Goal: Task Accomplishment & Management: Manage account settings

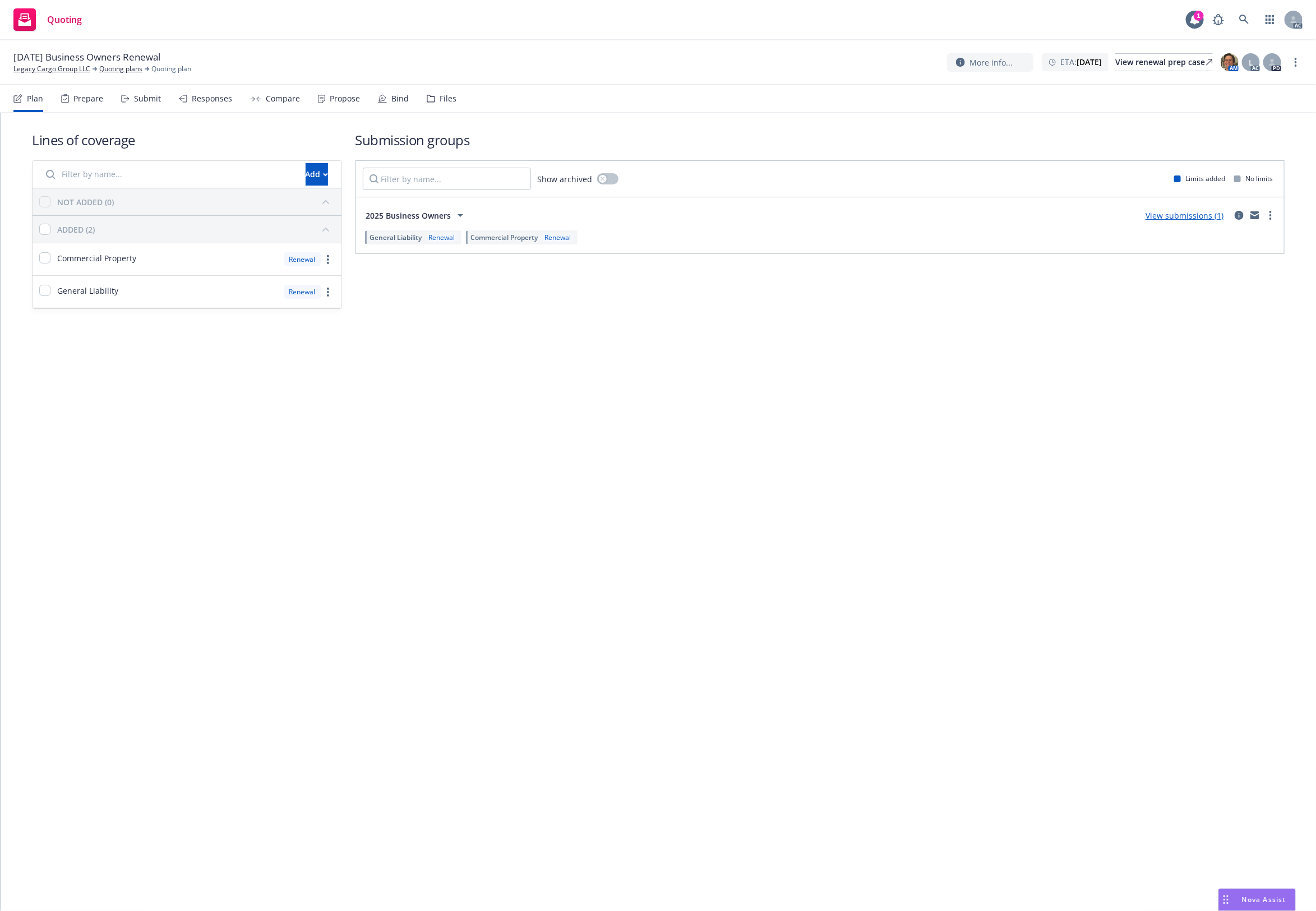
click at [447, 96] on div "Files" at bounding box center [448, 99] width 17 height 9
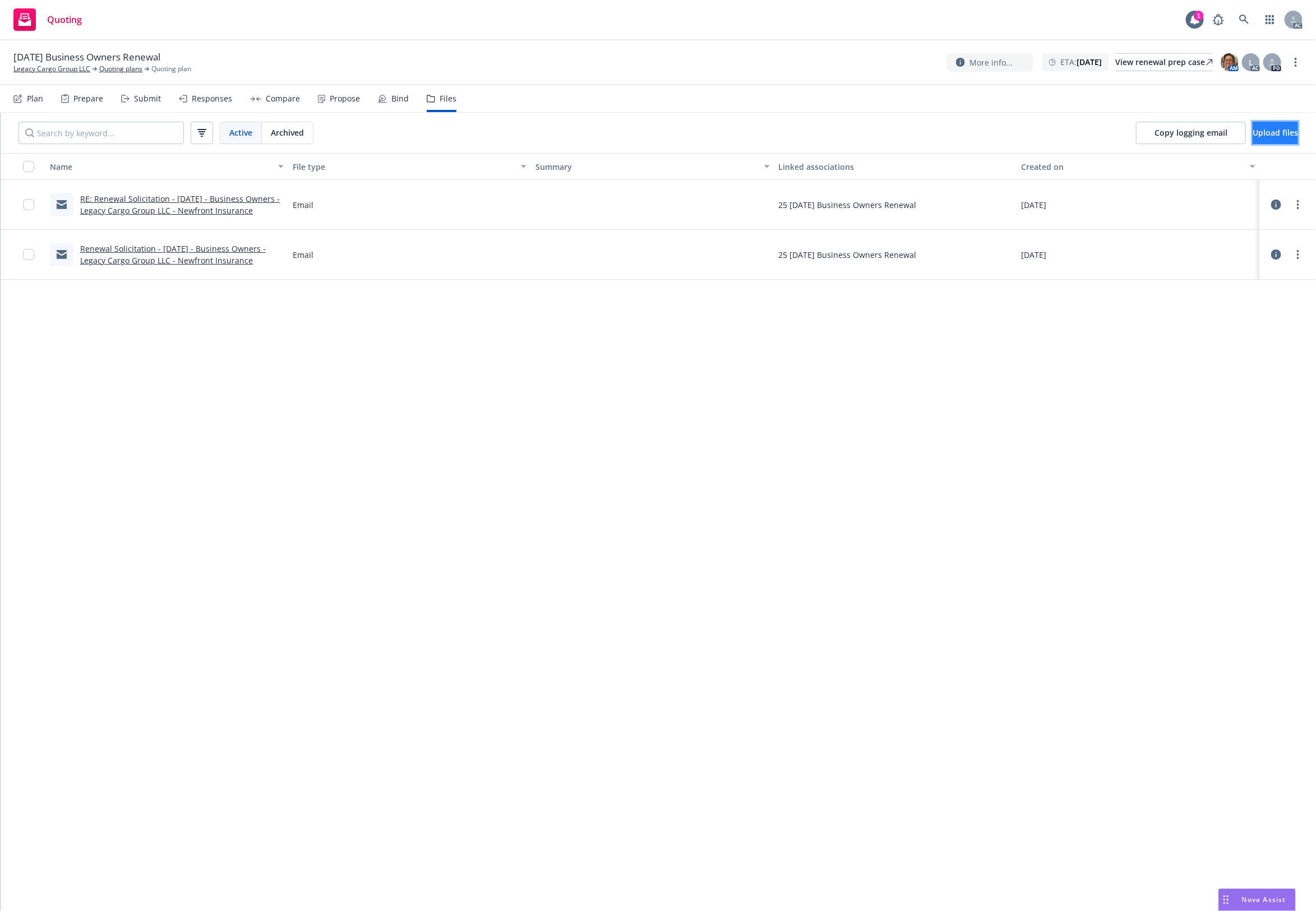
click at [1052, 142] on button "Upload files" at bounding box center [1275, 133] width 45 height 22
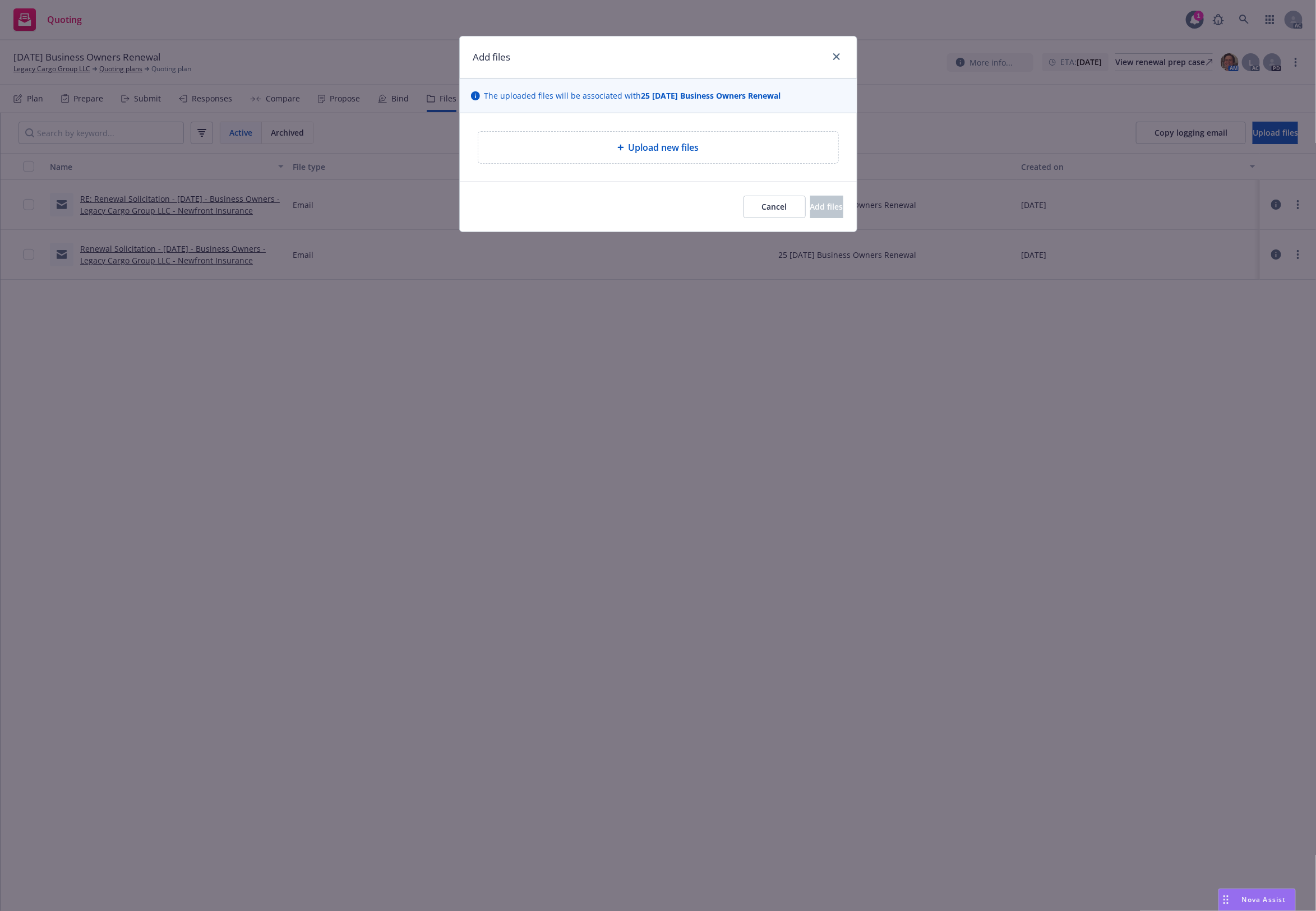
click at [649, 147] on span "Upload new files" at bounding box center [664, 148] width 71 height 13
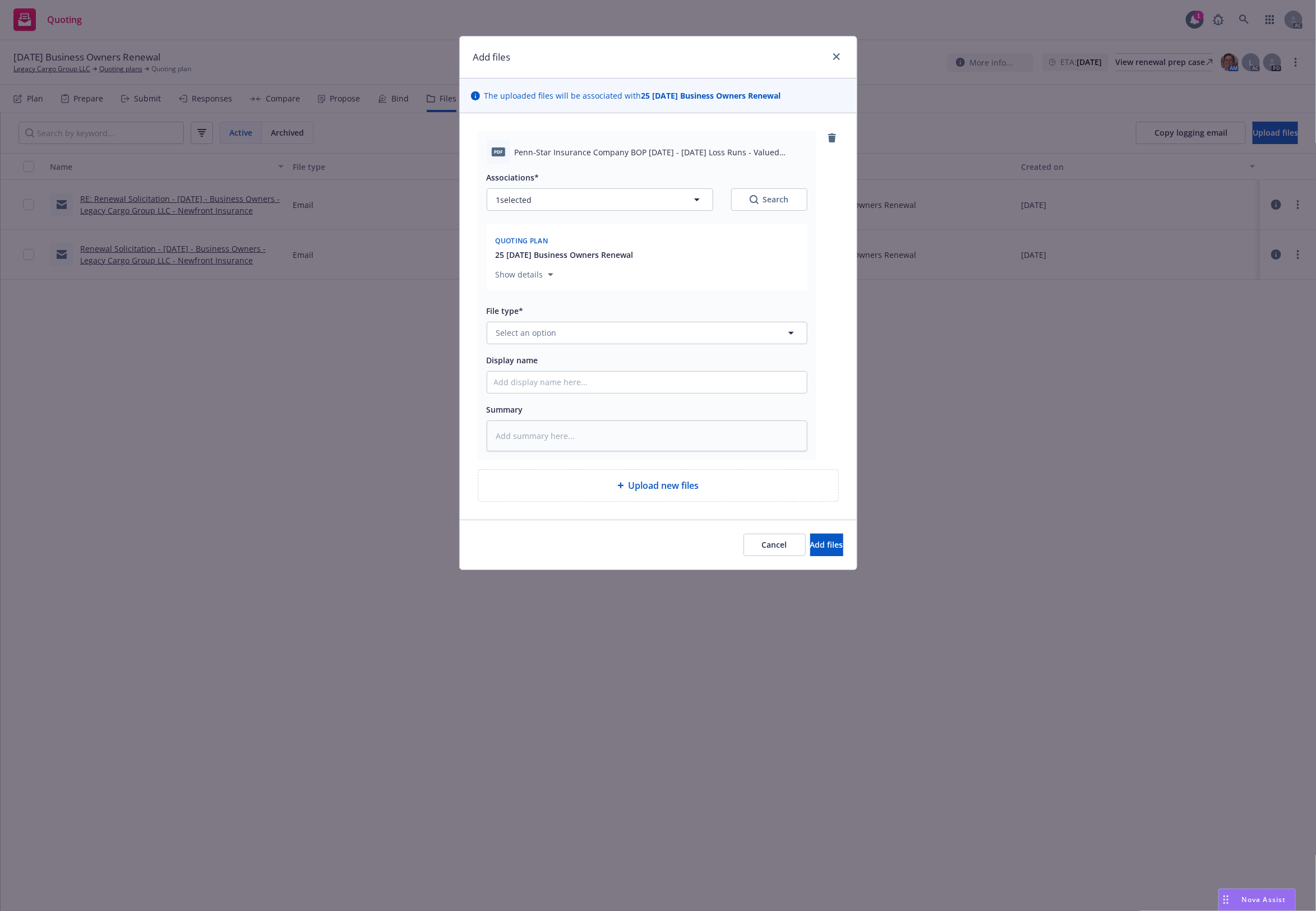
drag, startPoint x: 632, startPoint y: 346, endPoint x: 623, endPoint y: 323, distance: 24.7
click at [631, 342] on div "Associations* 1 selected Search Quoting plan 25 11/08/25 Business Owners Renewa…" at bounding box center [647, 308] width 321 height 287
click at [623, 323] on button "Select an option" at bounding box center [647, 333] width 321 height 22
type input "`"
type textarea "x"
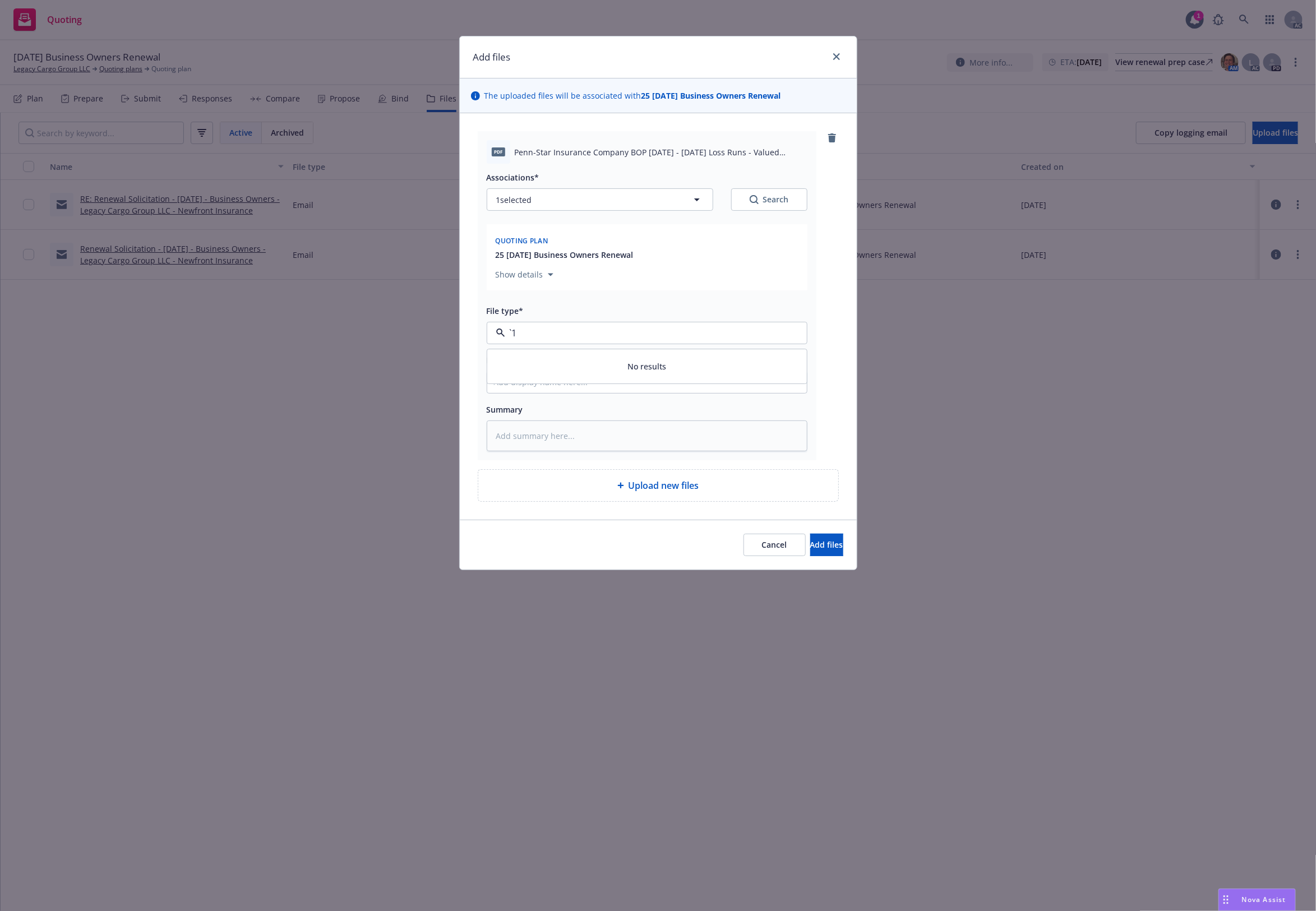
paste input "Loss Runs"
type input "Loss Runs"
click at [597, 367] on div "Loss Runs" at bounding box center [647, 363] width 306 height 16
click at [755, 203] on icon "Search" at bounding box center [754, 200] width 9 height 9
type textarea "x"
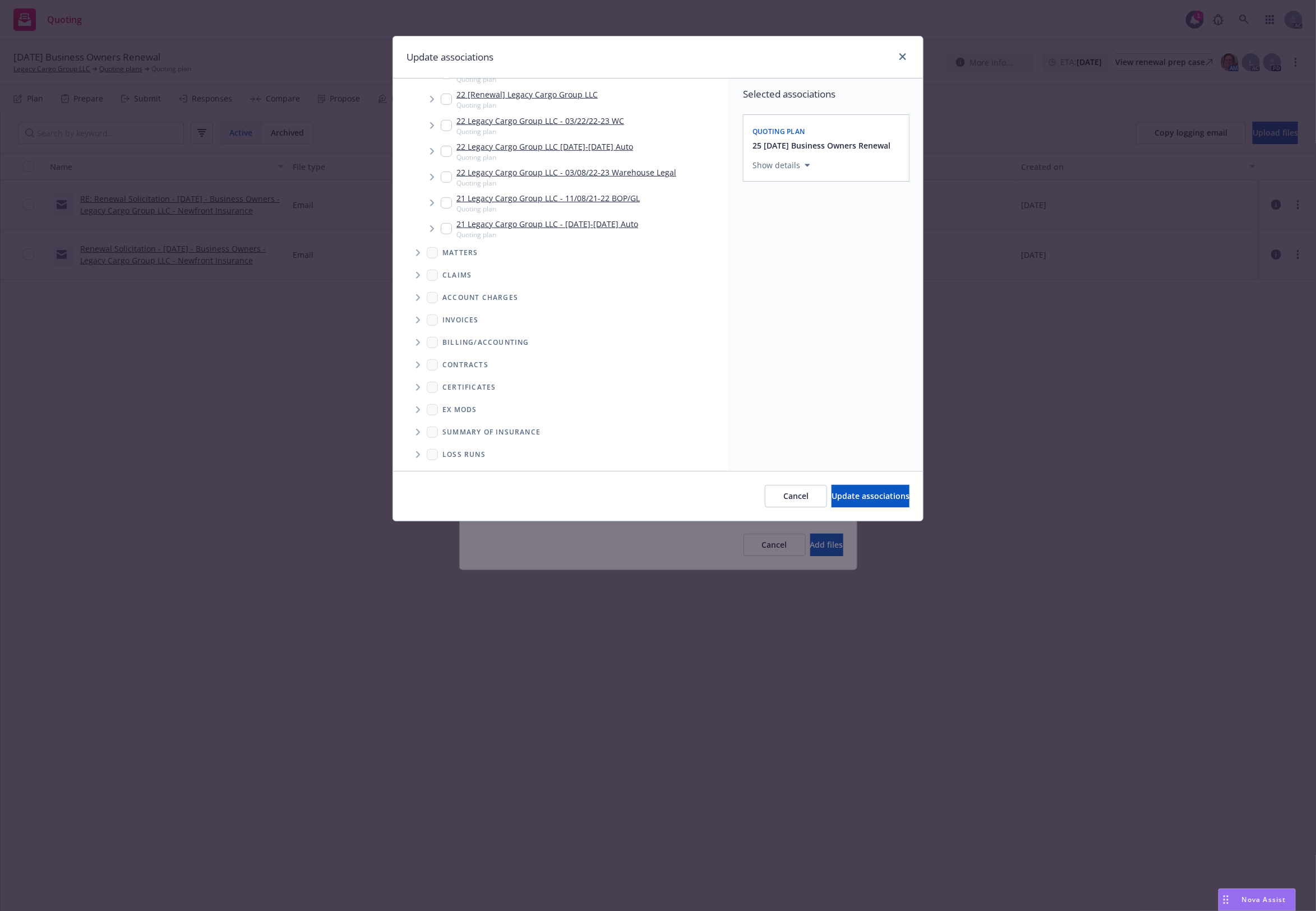
scroll to position [508, 0]
click at [414, 430] on span "Folder Tree Example" at bounding box center [418, 432] width 18 height 18
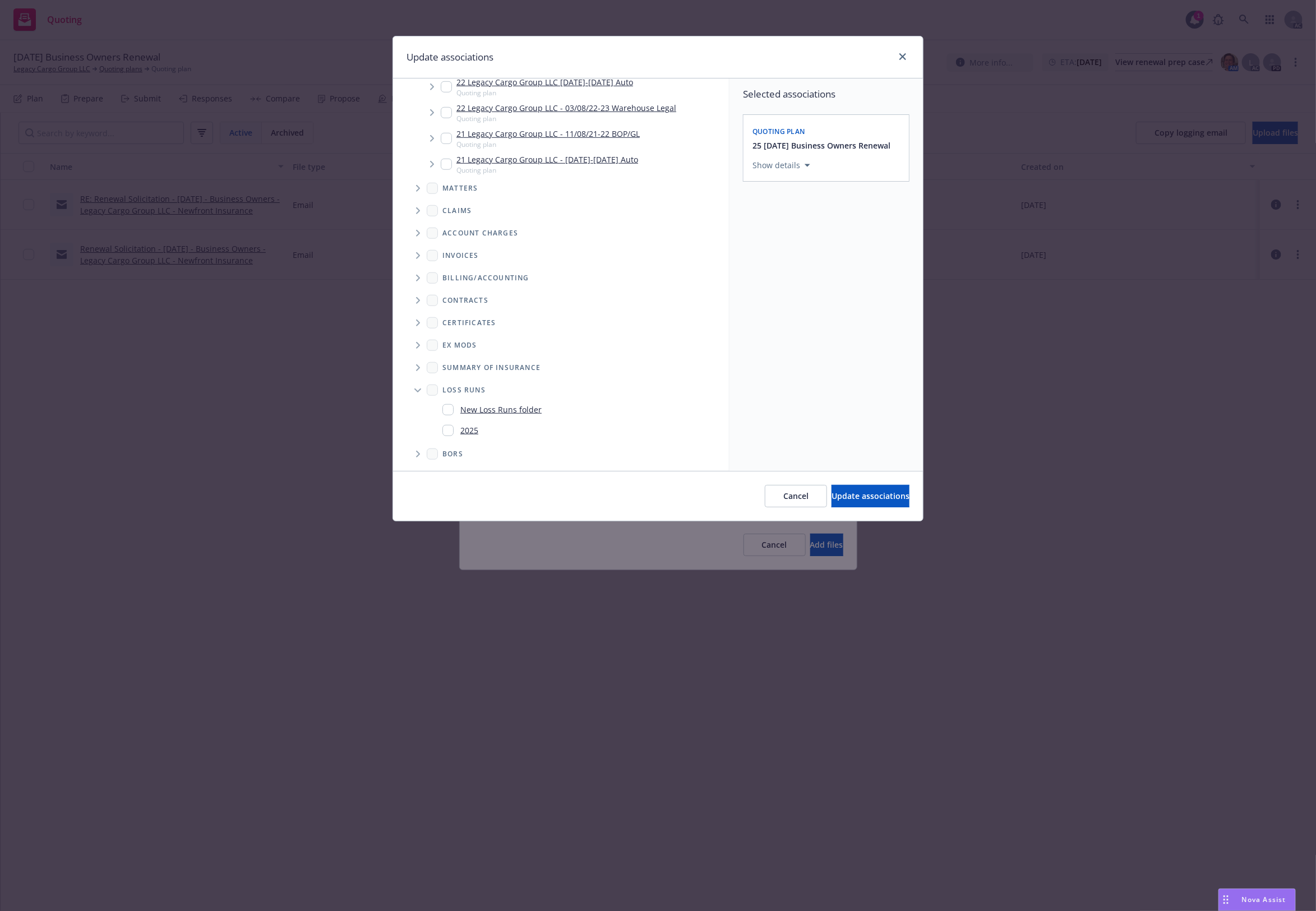
click at [457, 424] on div "2025" at bounding box center [460, 430] width 36 height 16
checkbox input "true"
click at [831, 433] on div "Selected associations Quoting plan 25 11/08/25 Business Owners Renewal Show det…" at bounding box center [826, 274] width 194 height 392
click at [831, 487] on button "Update associations" at bounding box center [870, 496] width 78 height 22
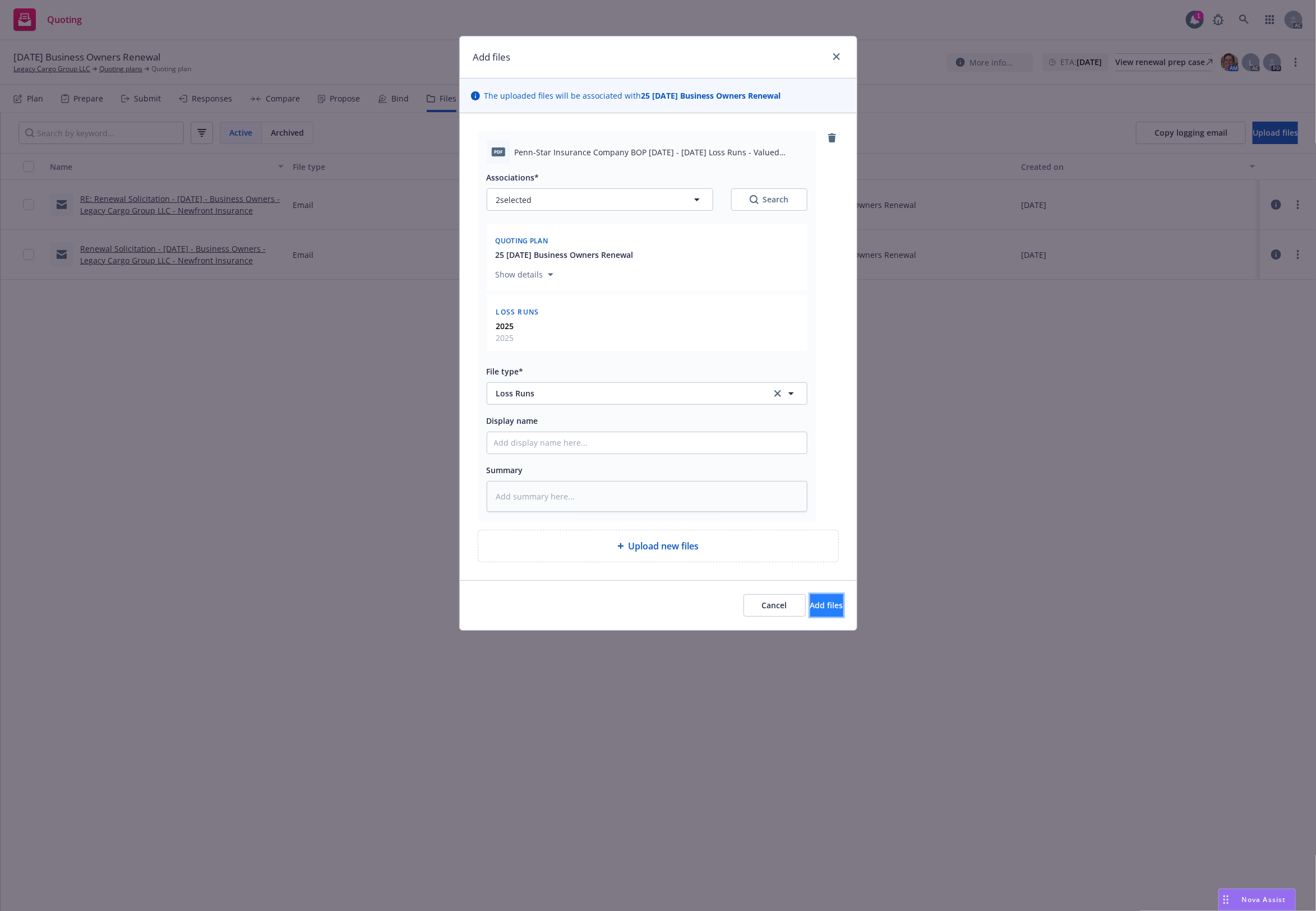
click at [813, 604] on span "Add files" at bounding box center [826, 605] width 33 height 11
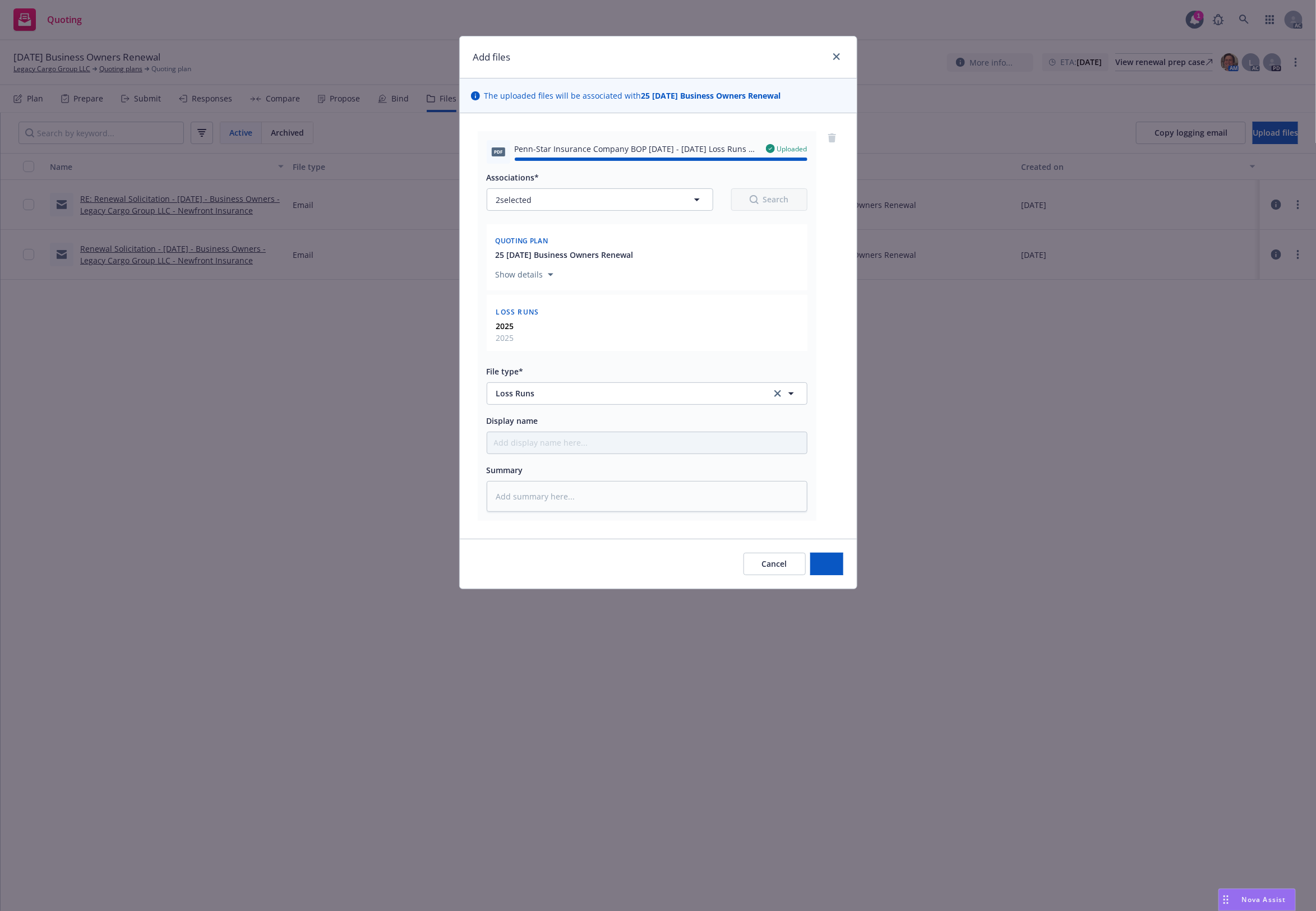
type textarea "x"
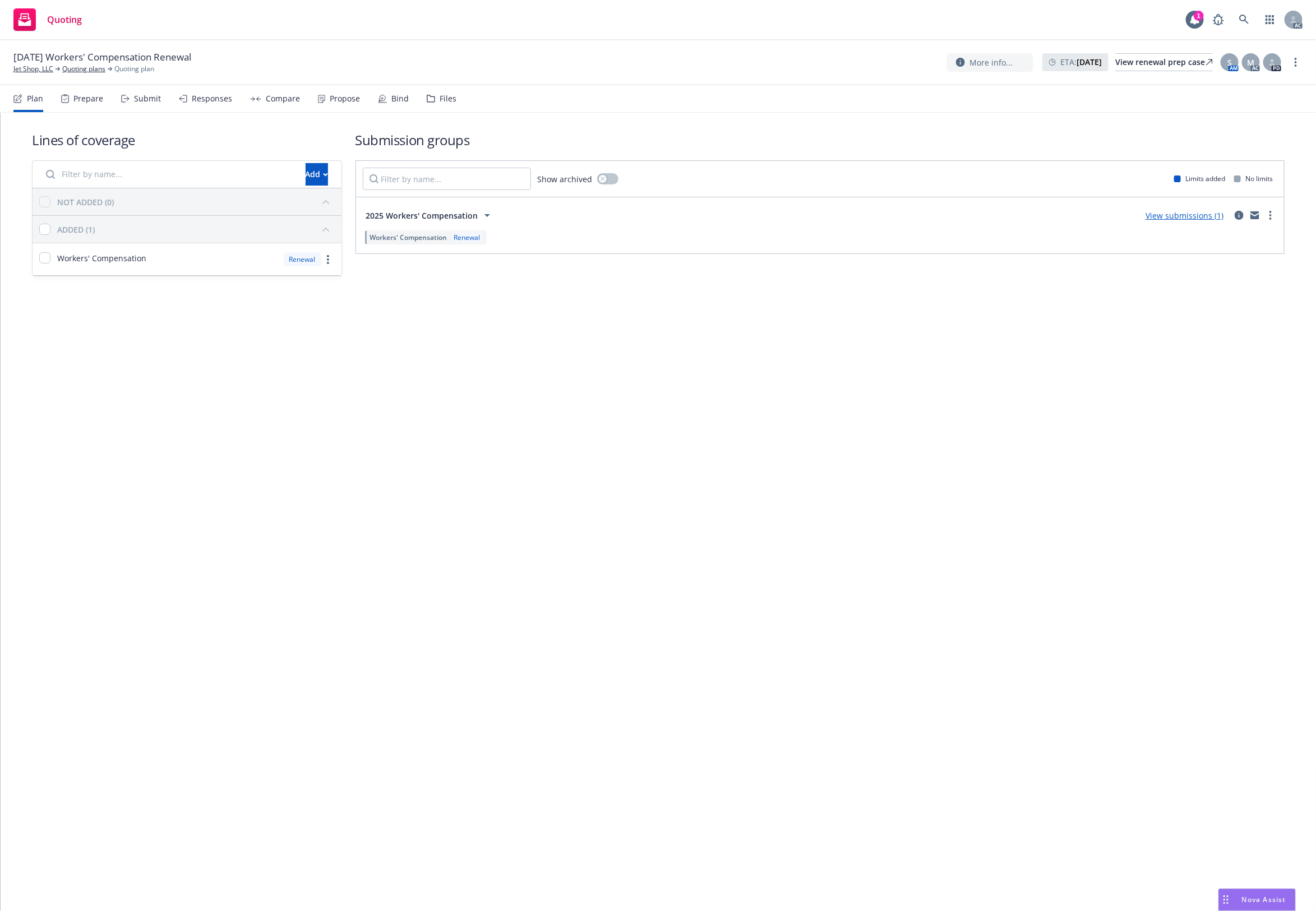
click at [440, 99] on div "Files" at bounding box center [448, 99] width 17 height 9
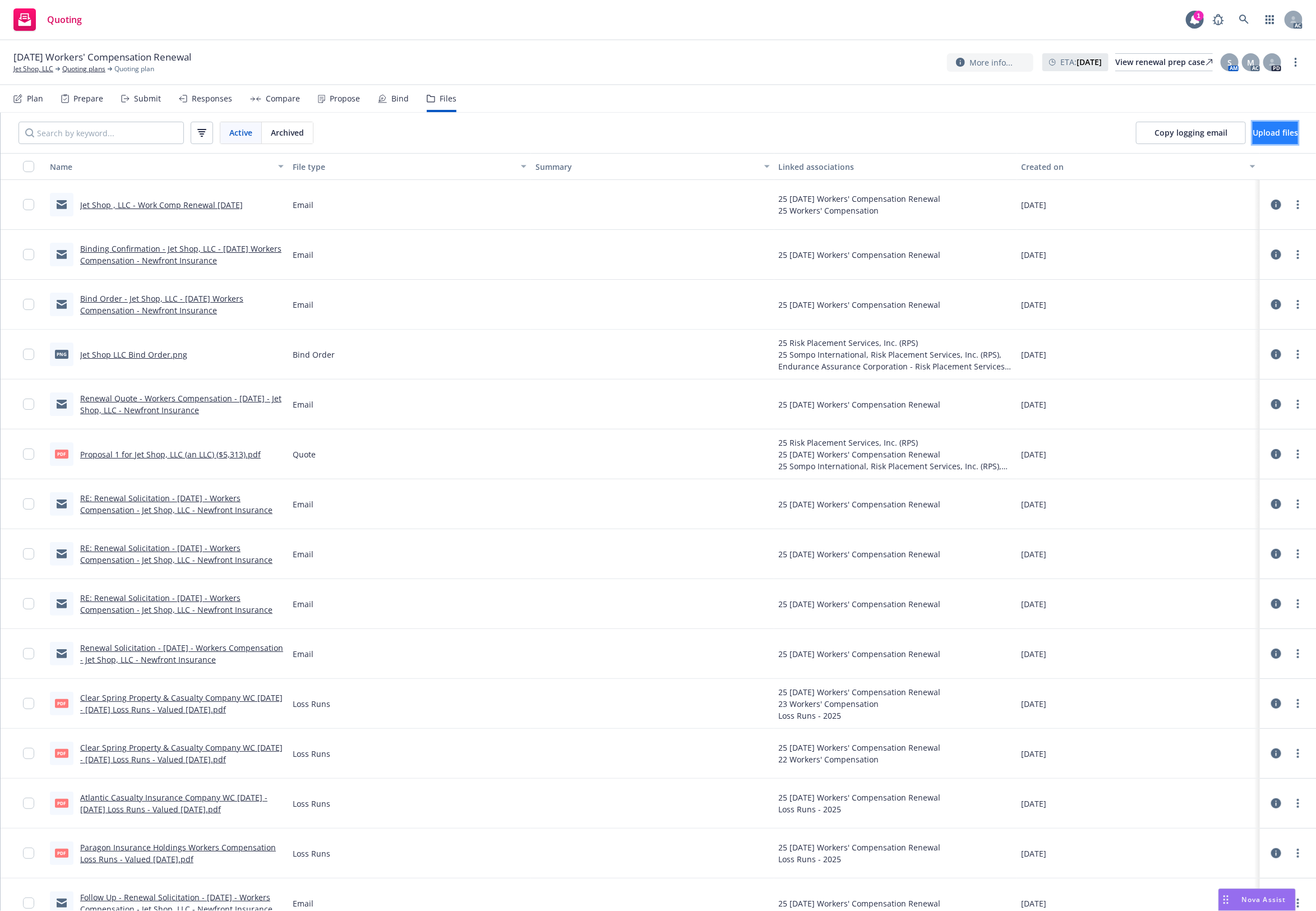
click at [1253, 122] on button "Upload files" at bounding box center [1275, 133] width 45 height 22
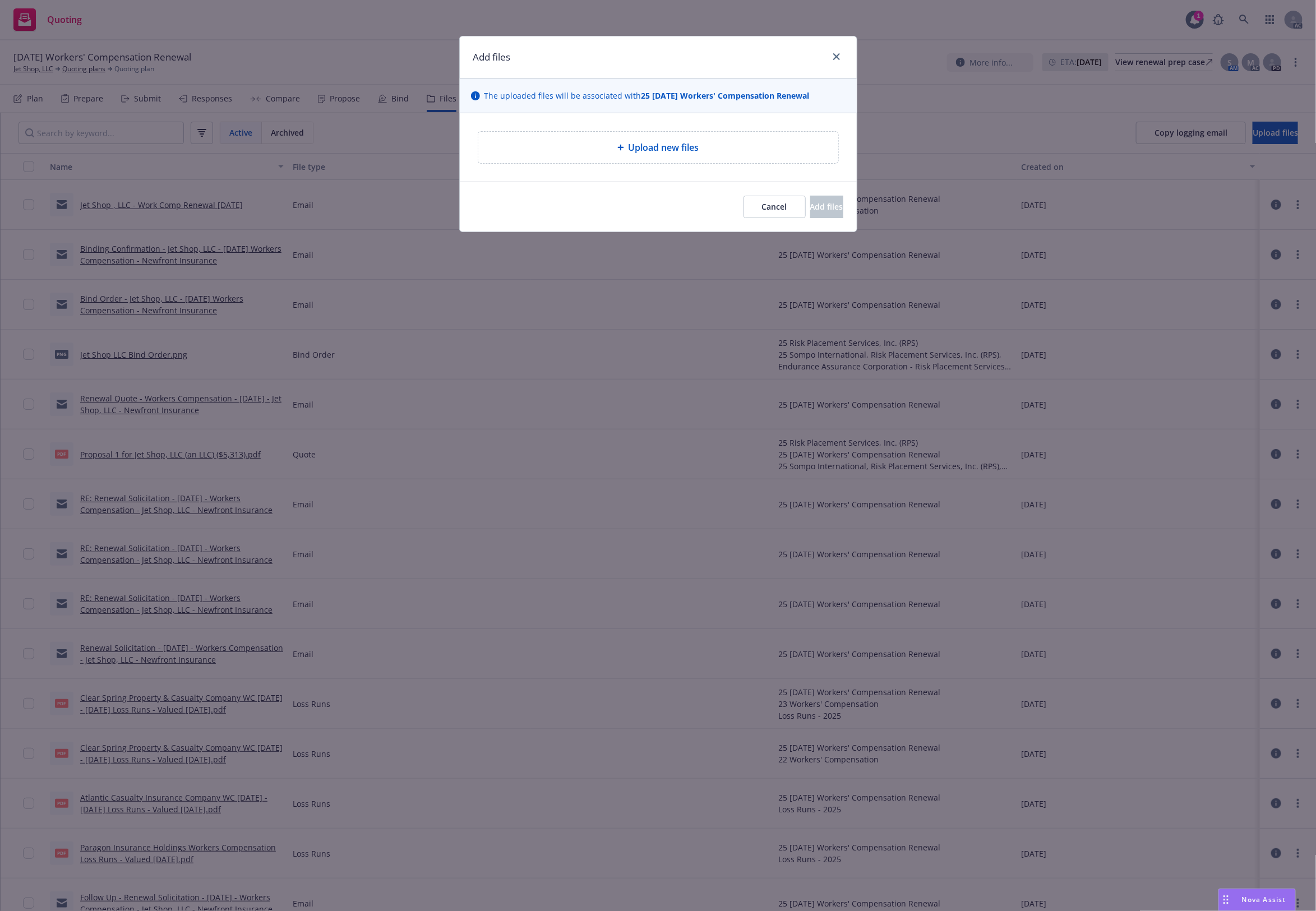
click at [702, 153] on div "Upload new files" at bounding box center [658, 148] width 342 height 13
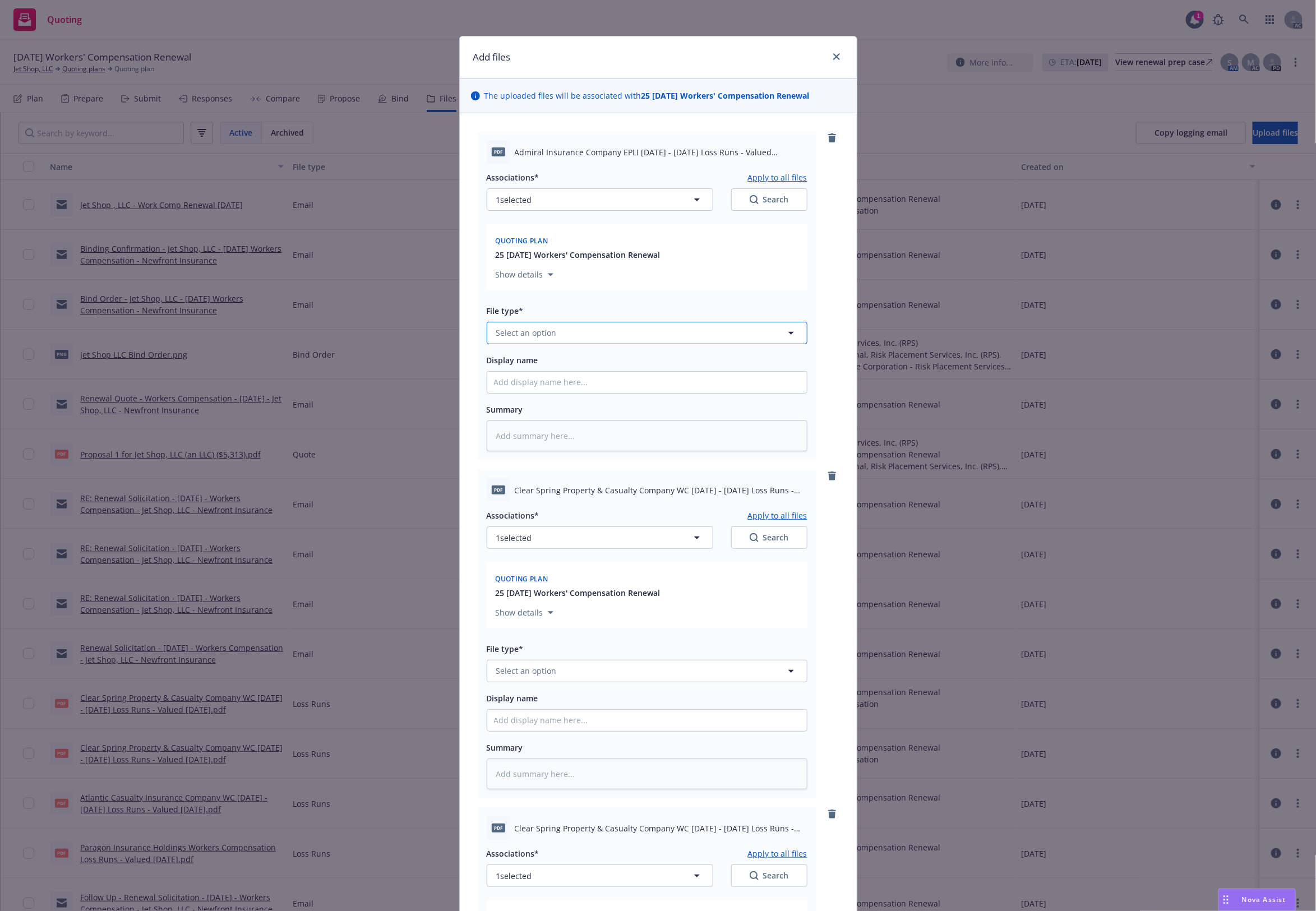
click at [558, 336] on button "Select an option" at bounding box center [647, 333] width 321 height 22
type input "`"
type textarea "x"
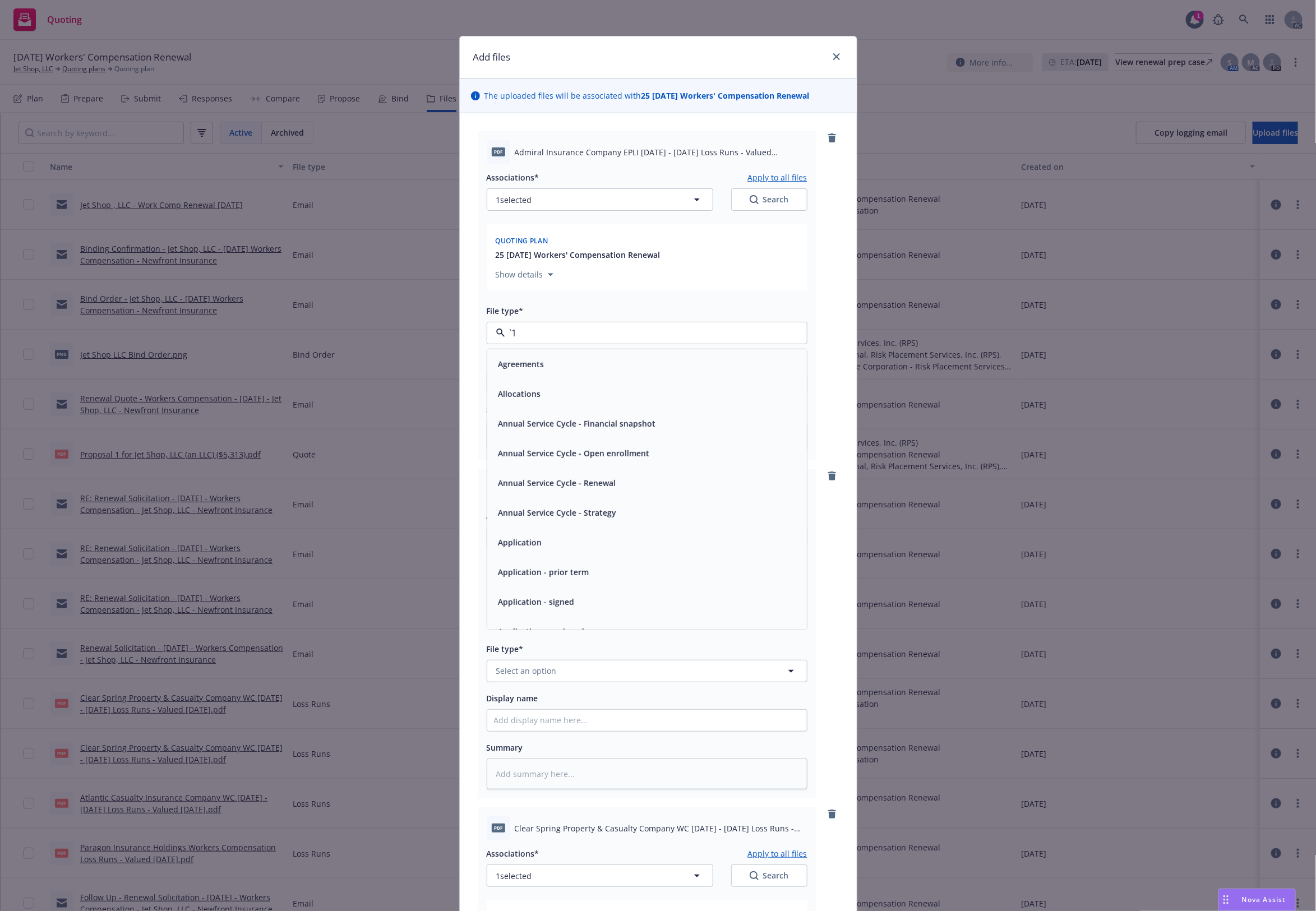
paste input "Loss Runs"
type input "Loss Runs"
click at [508, 365] on span "Loss Runs" at bounding box center [518, 363] width 39 height 12
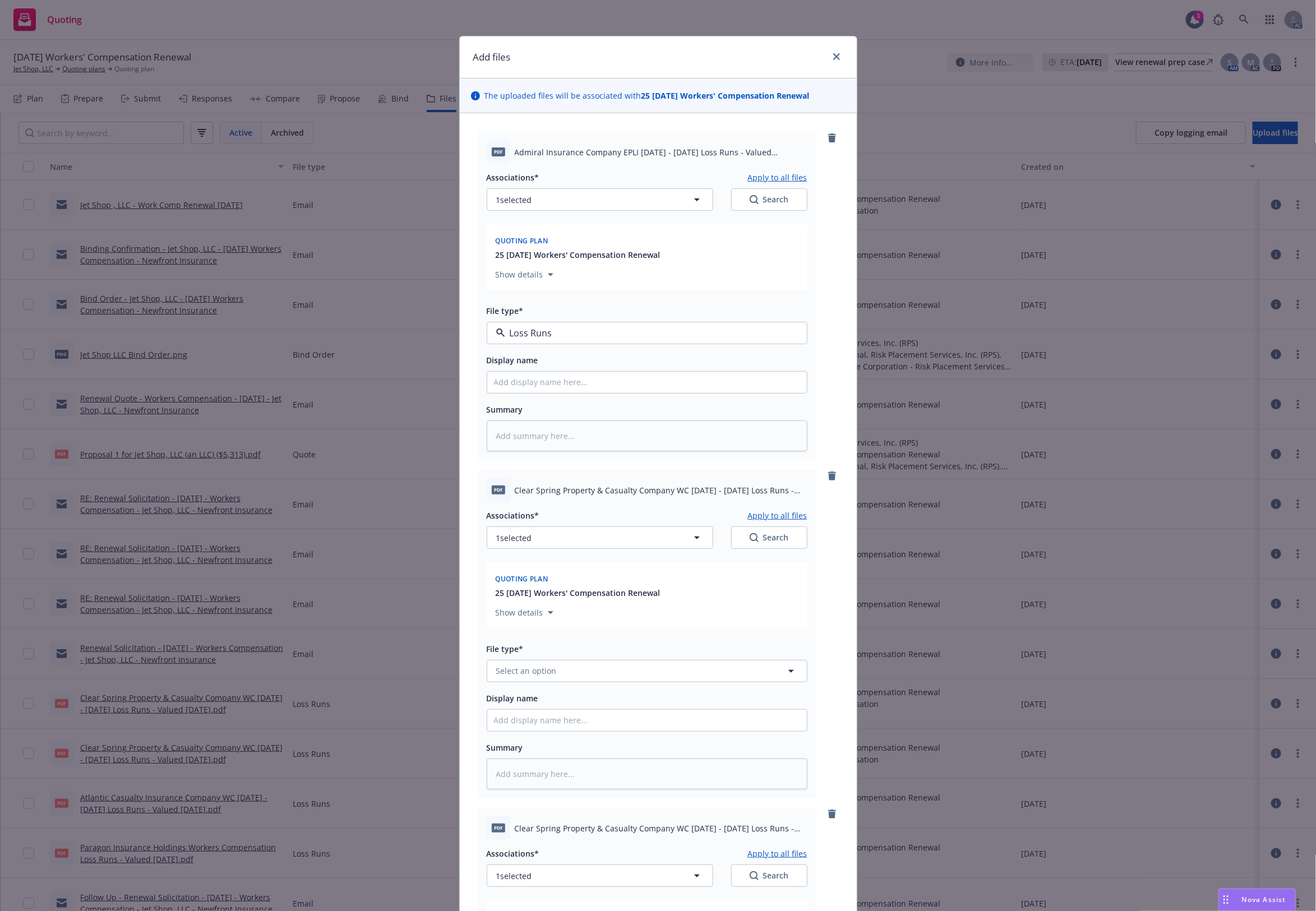
type textarea "x"
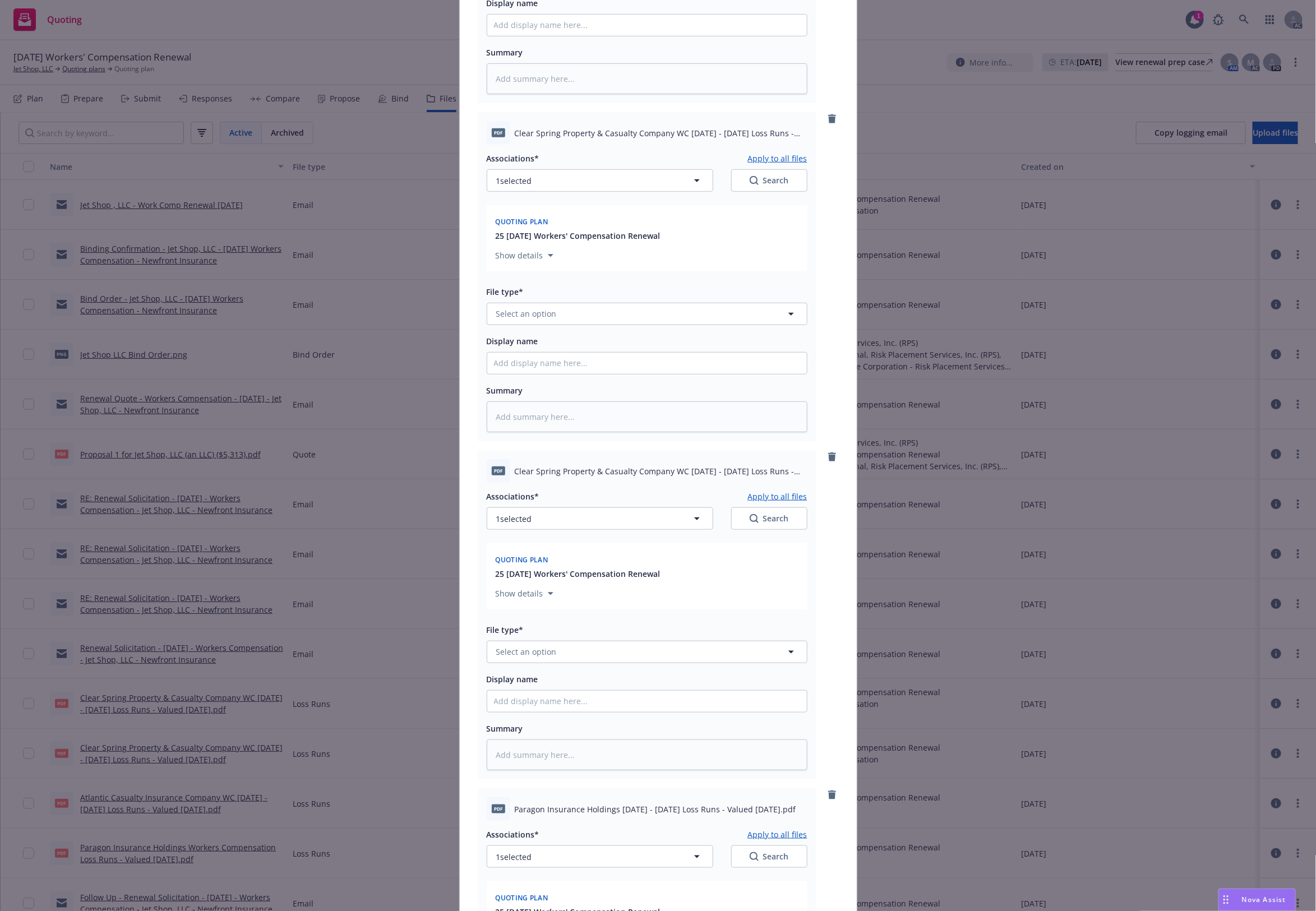
scroll to position [373, 0]
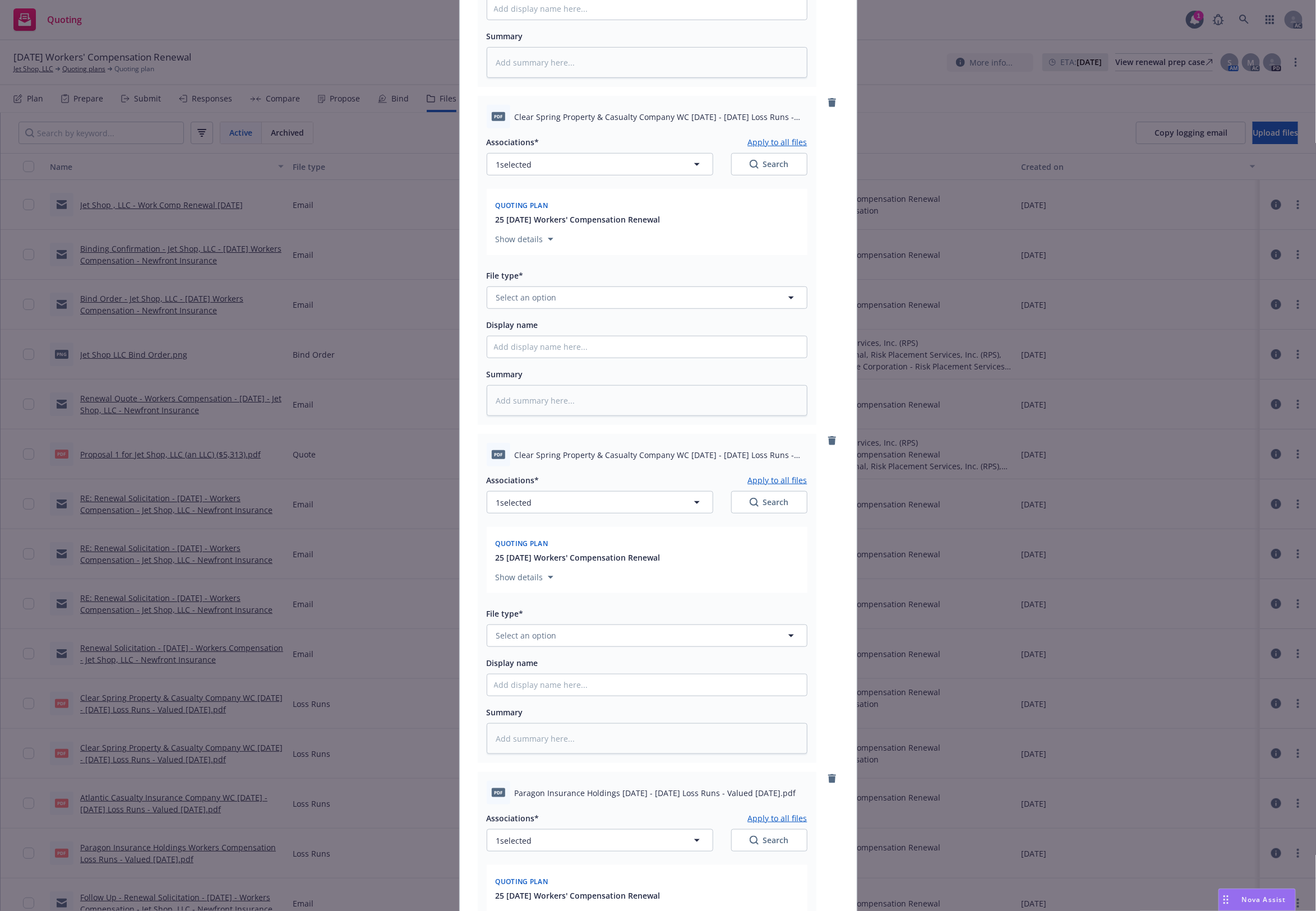
click at [518, 280] on div "File type*" at bounding box center [647, 275] width 321 height 13
click at [514, 295] on span "Select an option" at bounding box center [527, 297] width 61 height 12
paste input "Loss Runs"
type input "Loss Runs"
click at [522, 329] on span "Loss Runs" at bounding box center [518, 328] width 39 height 12
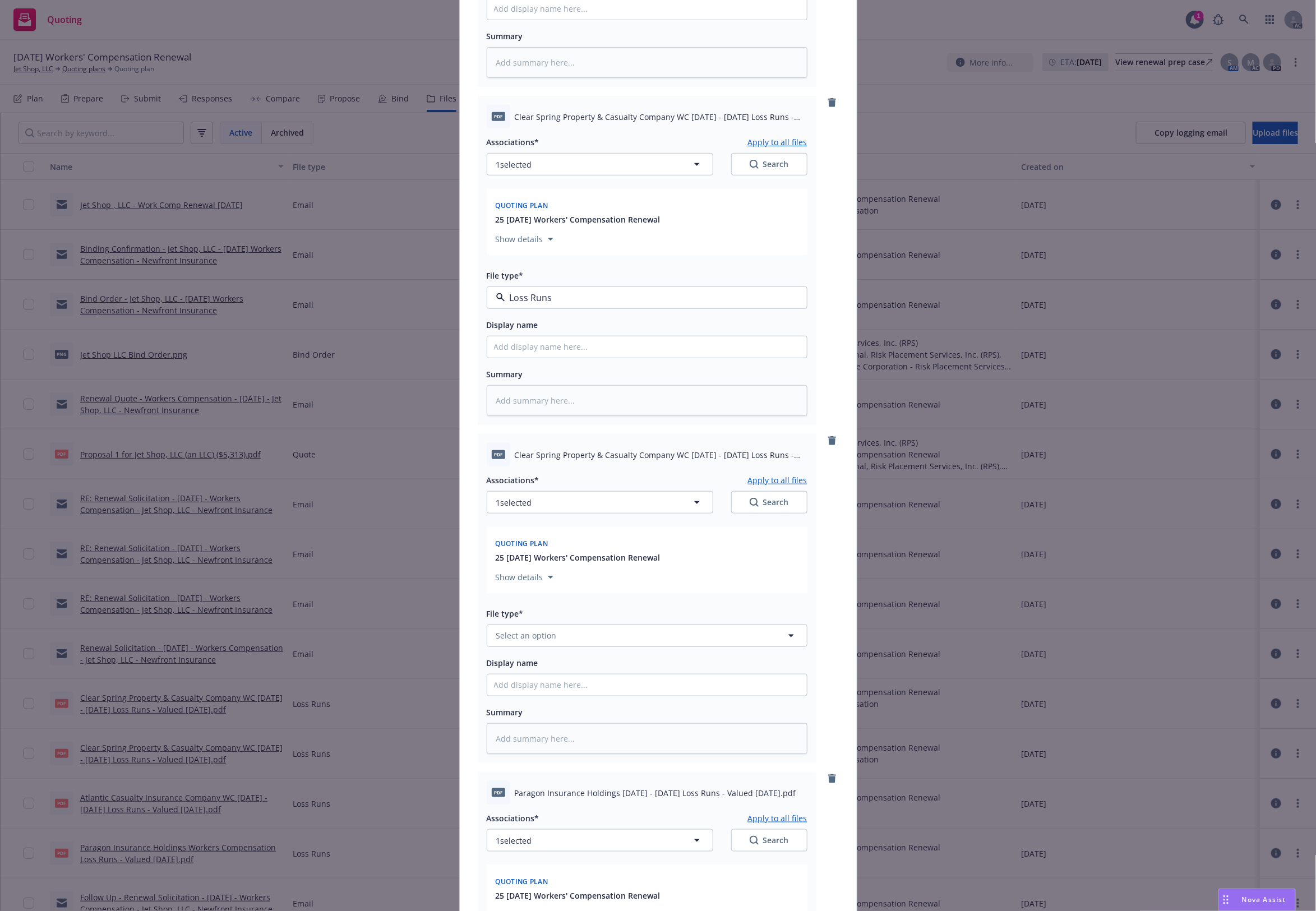
type textarea "x"
click at [517, 643] on button "Select an option" at bounding box center [647, 635] width 321 height 22
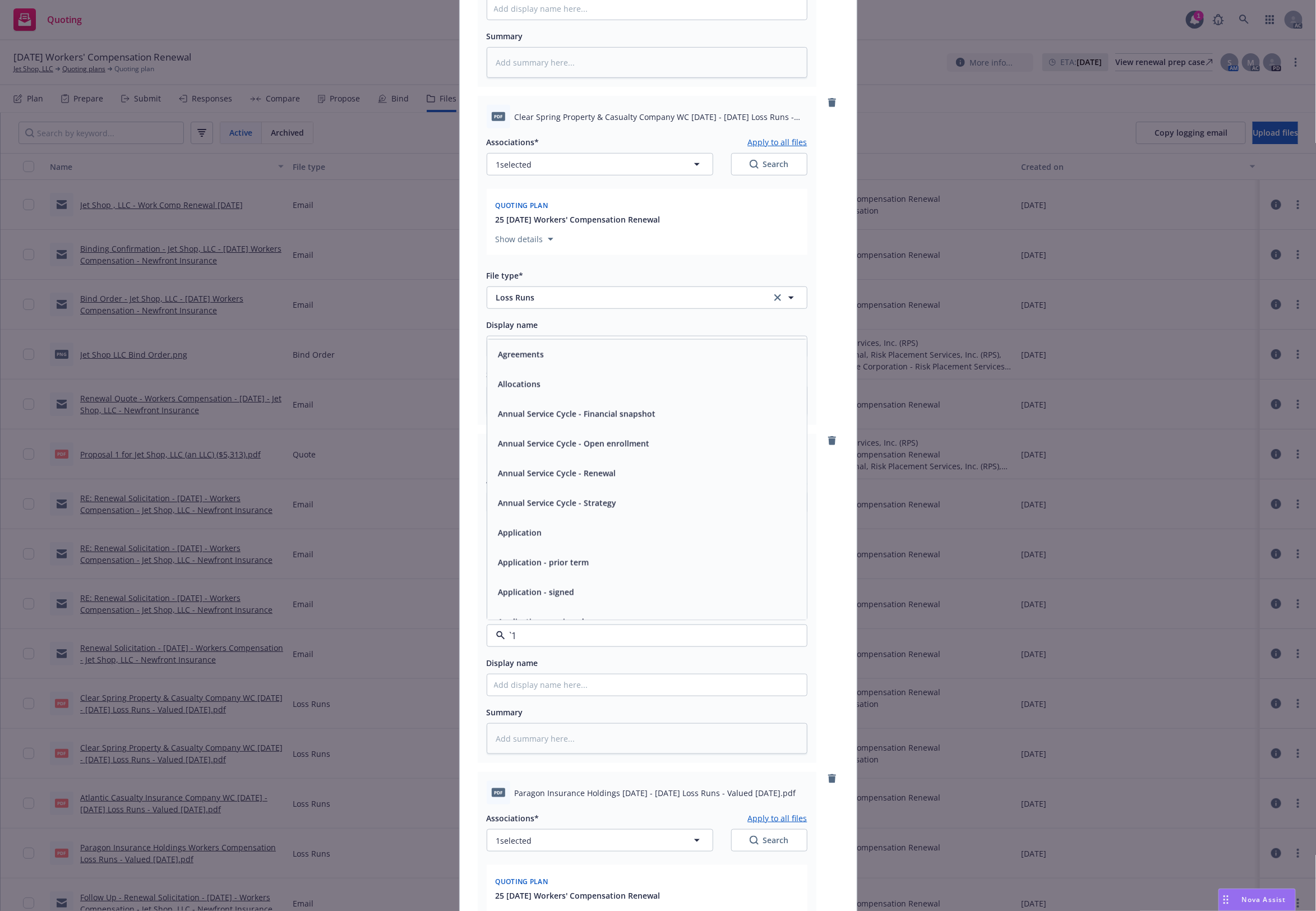
paste input "Loss Runs"
type input "Loss Runs"
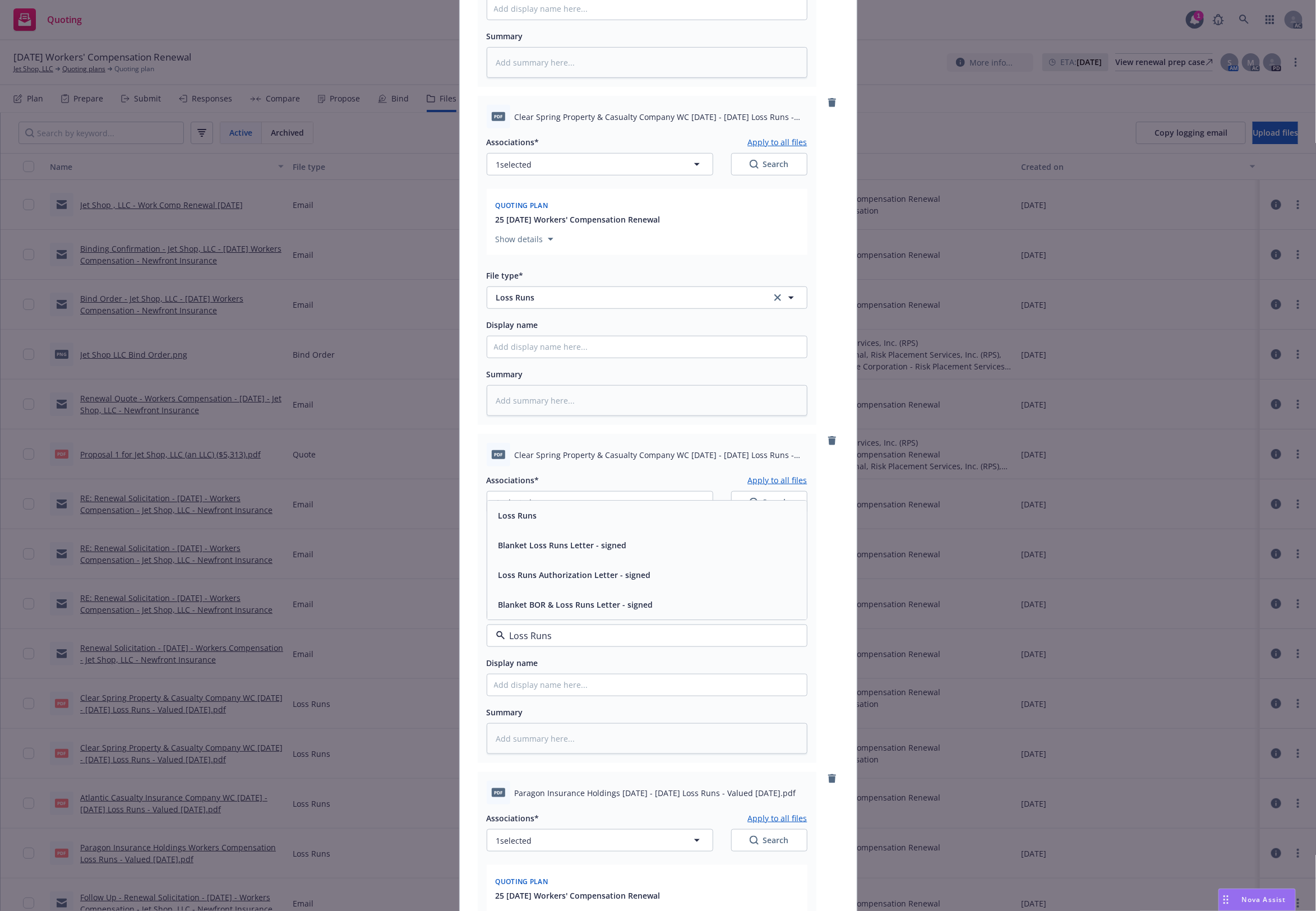
click at [518, 512] on span "Loss Runs" at bounding box center [518, 515] width 39 height 12
type textarea "x"
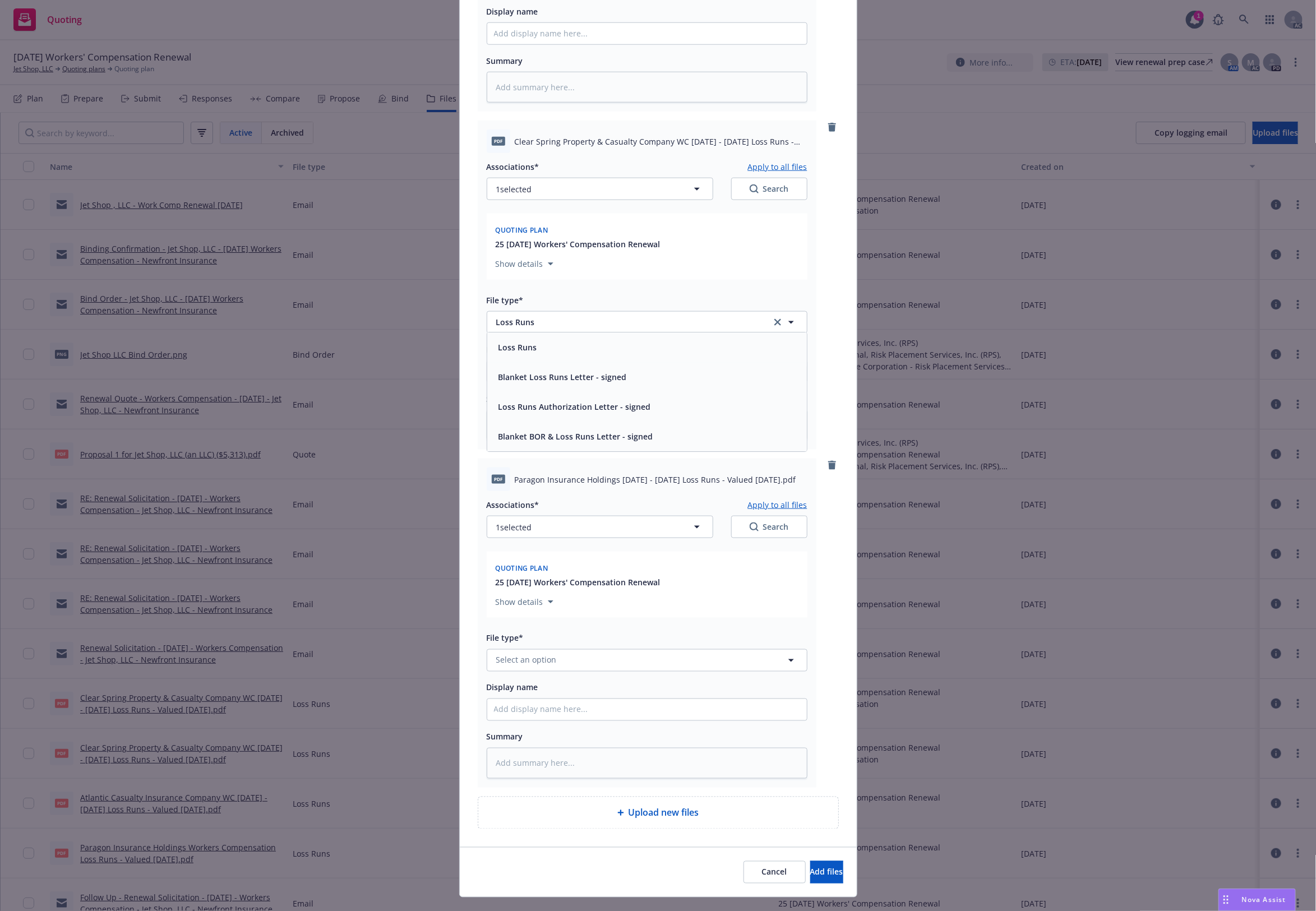
scroll to position [710, 0]
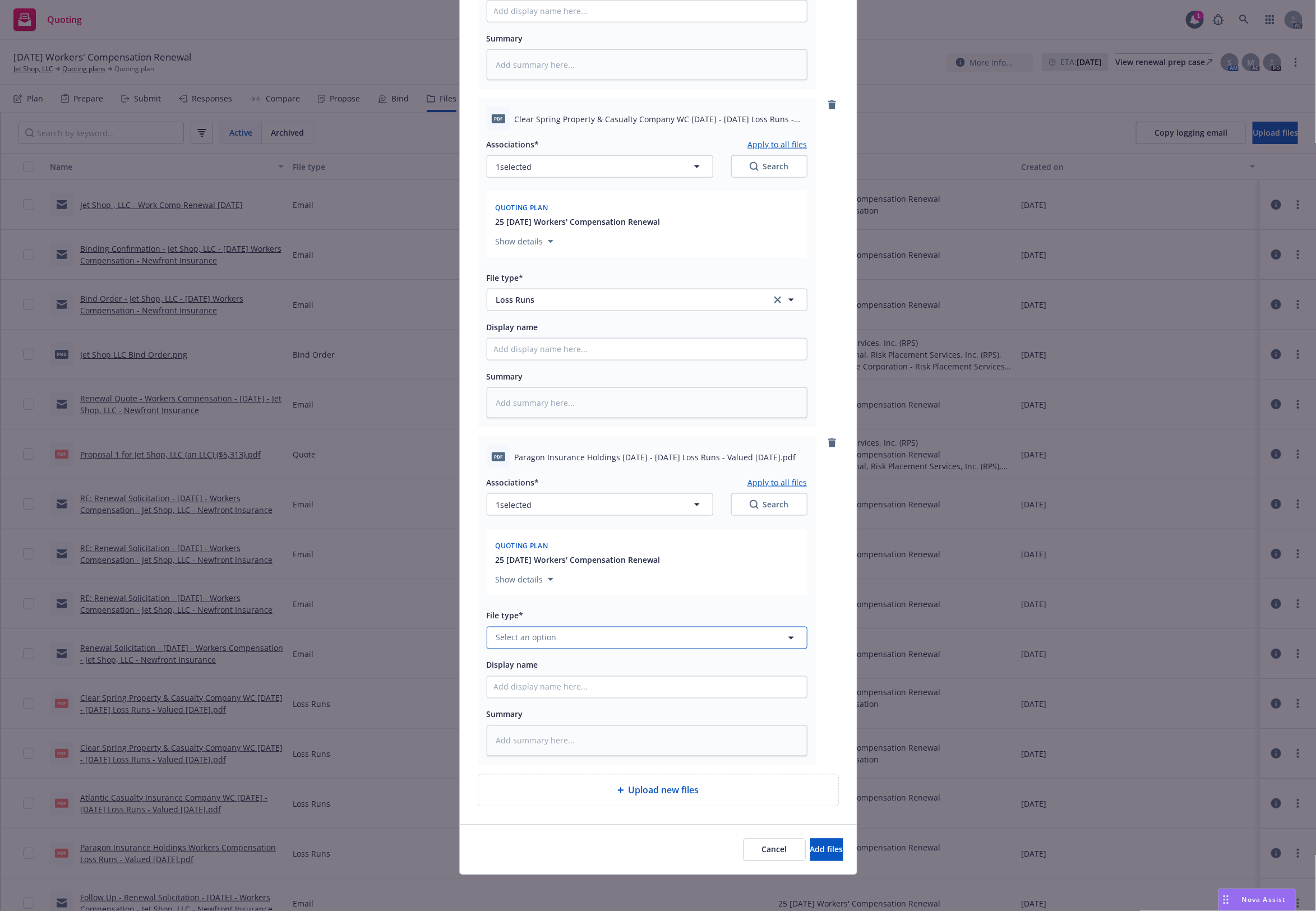
click at [510, 646] on button "Select an option" at bounding box center [647, 638] width 321 height 22
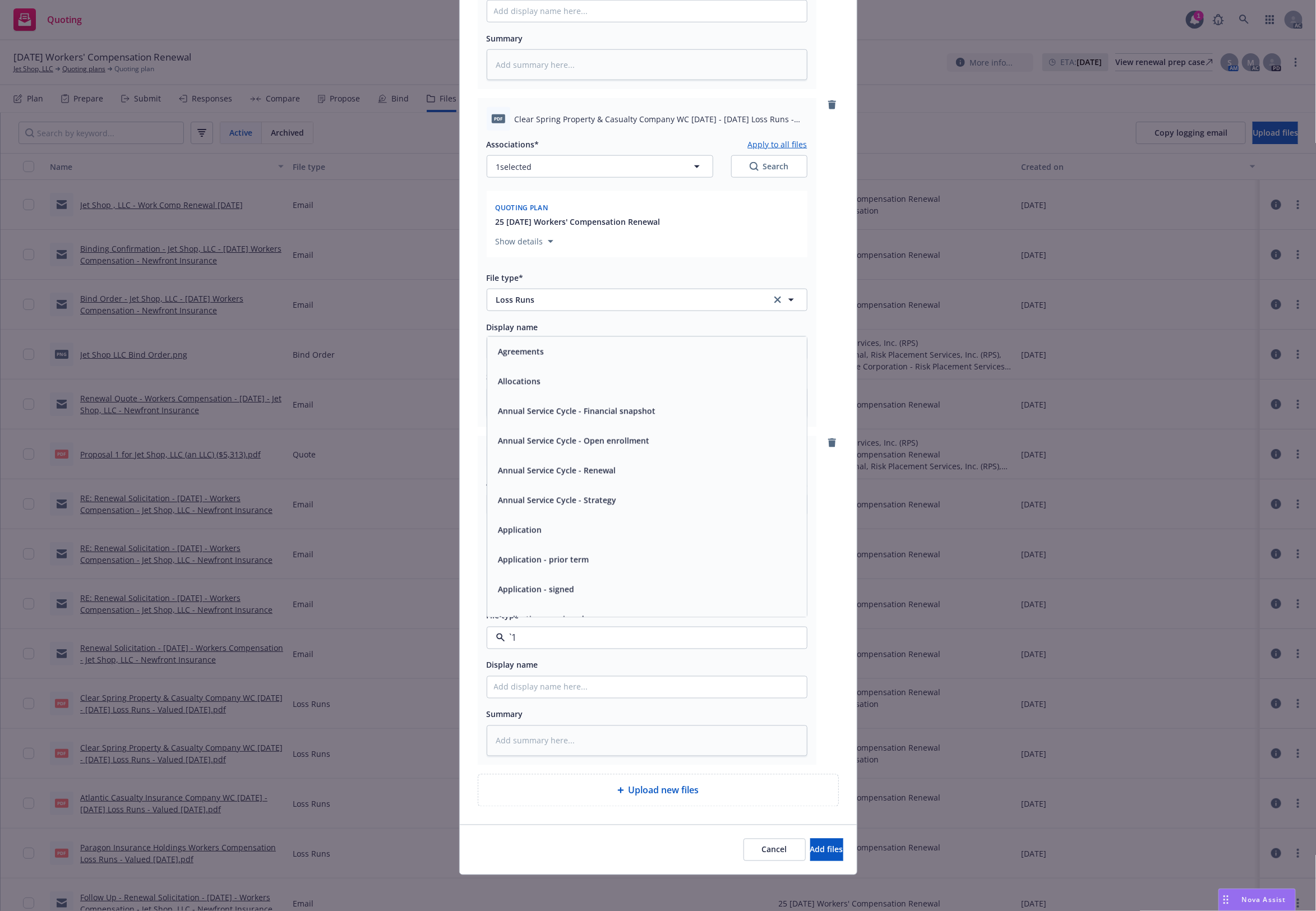
paste input "Loss Runs"
type input "Loss Runs"
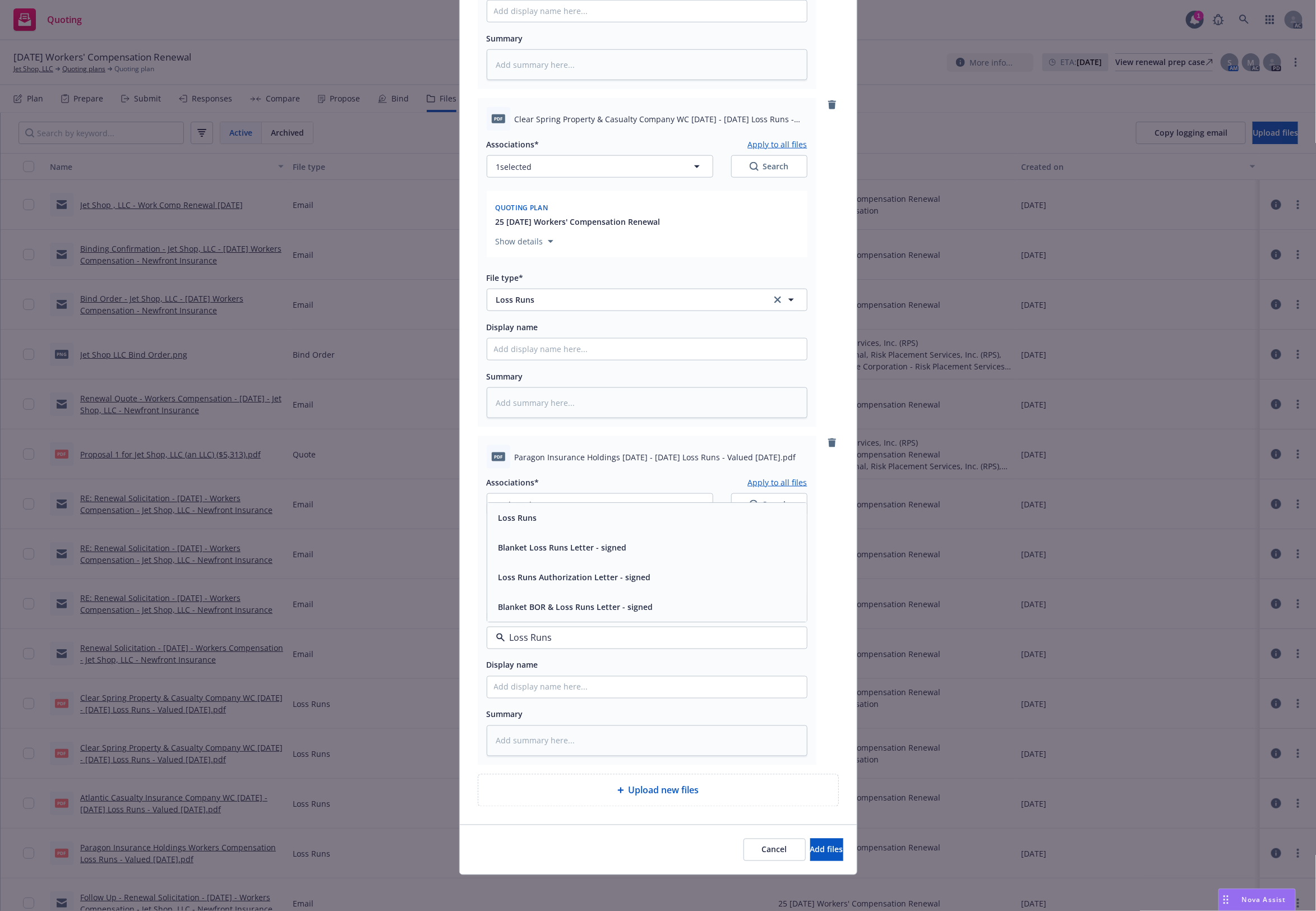
click at [551, 515] on div "Loss Runs" at bounding box center [647, 518] width 306 height 16
click at [587, 505] on button "1 selected" at bounding box center [600, 505] width 226 height 22
type textarea "x"
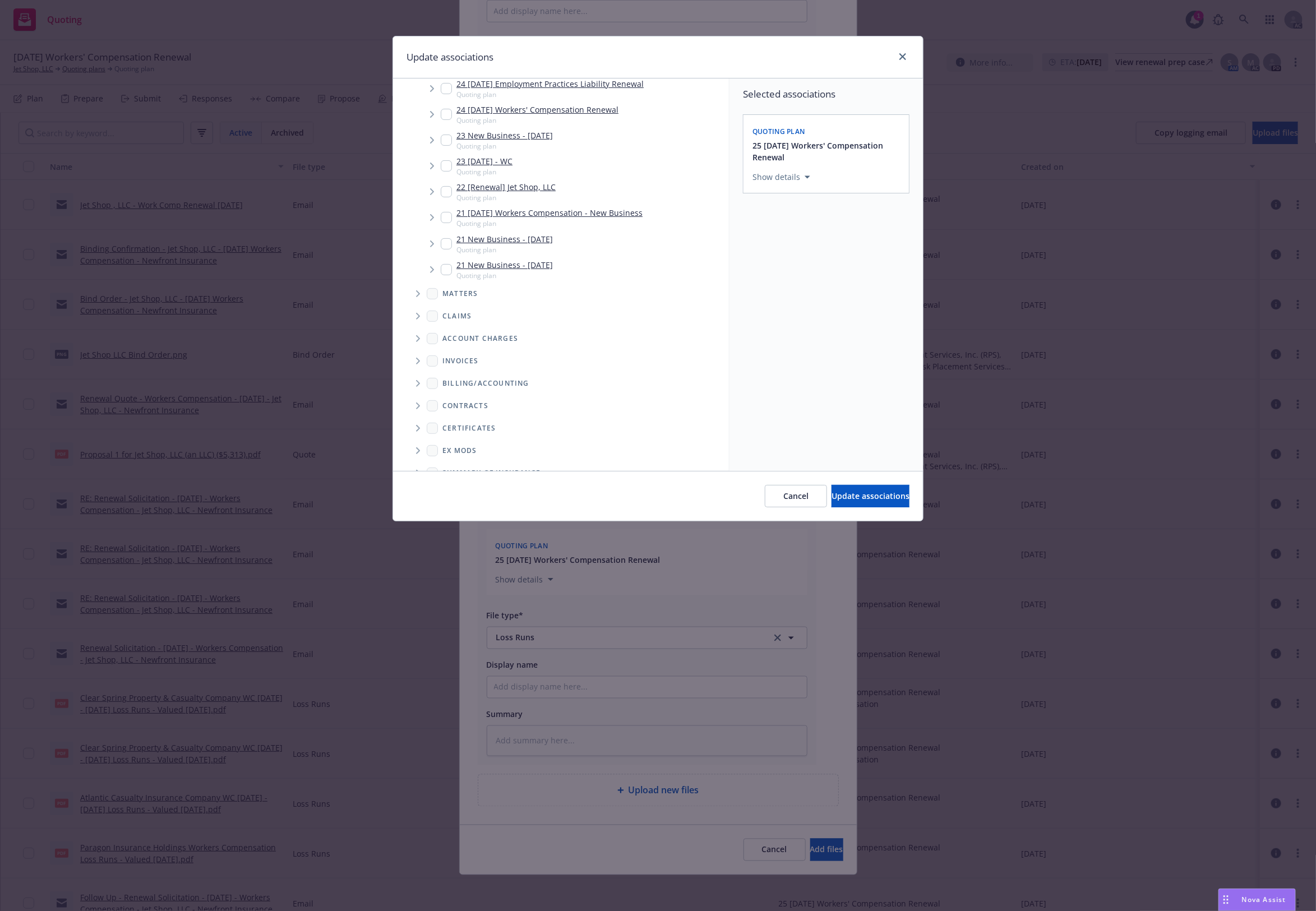
scroll to position [237, 0]
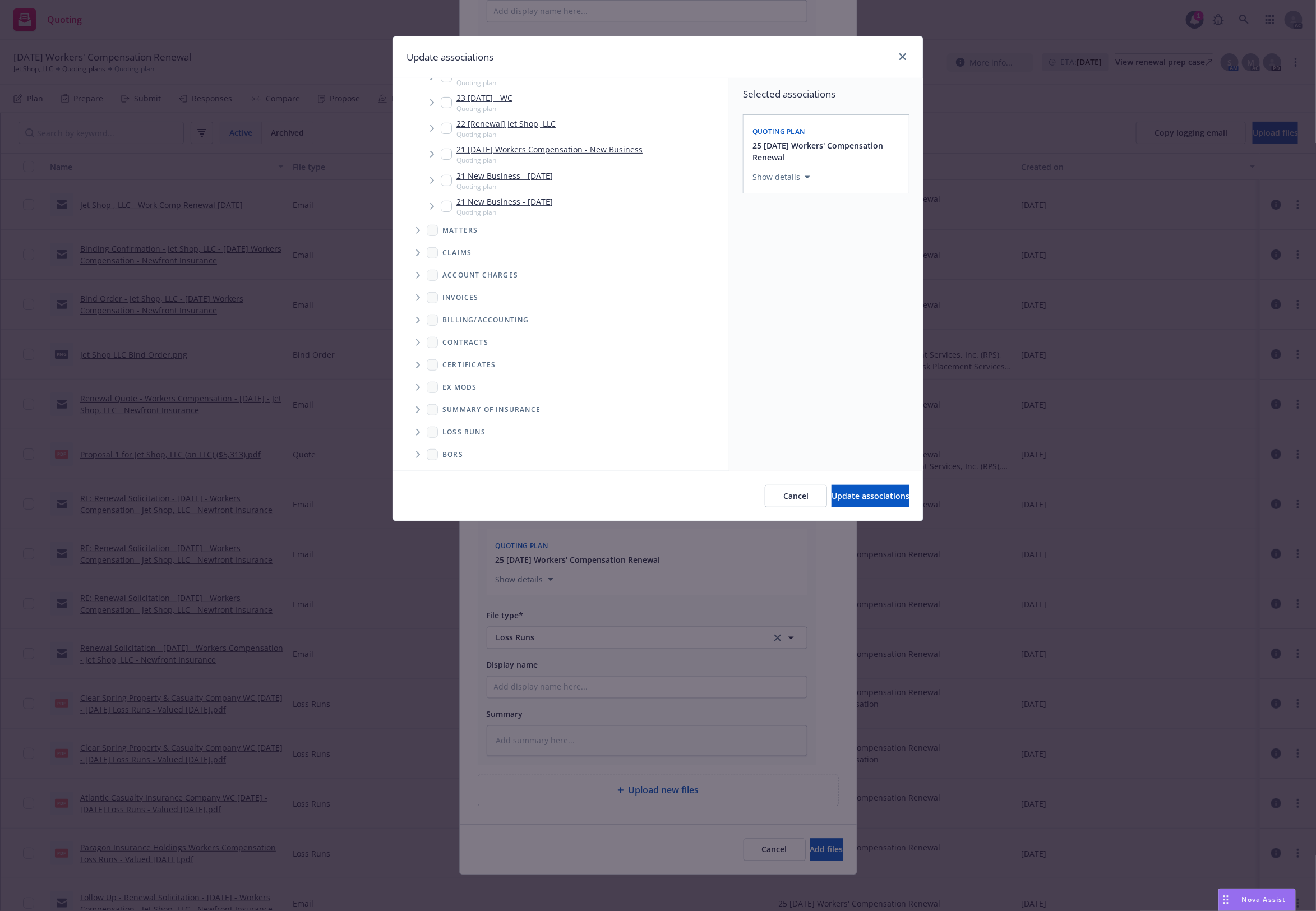
click at [415, 423] on span "Folder Tree Example" at bounding box center [418, 432] width 18 height 18
click at [469, 427] on link "2025" at bounding box center [469, 431] width 18 height 12
checkbox input "true"
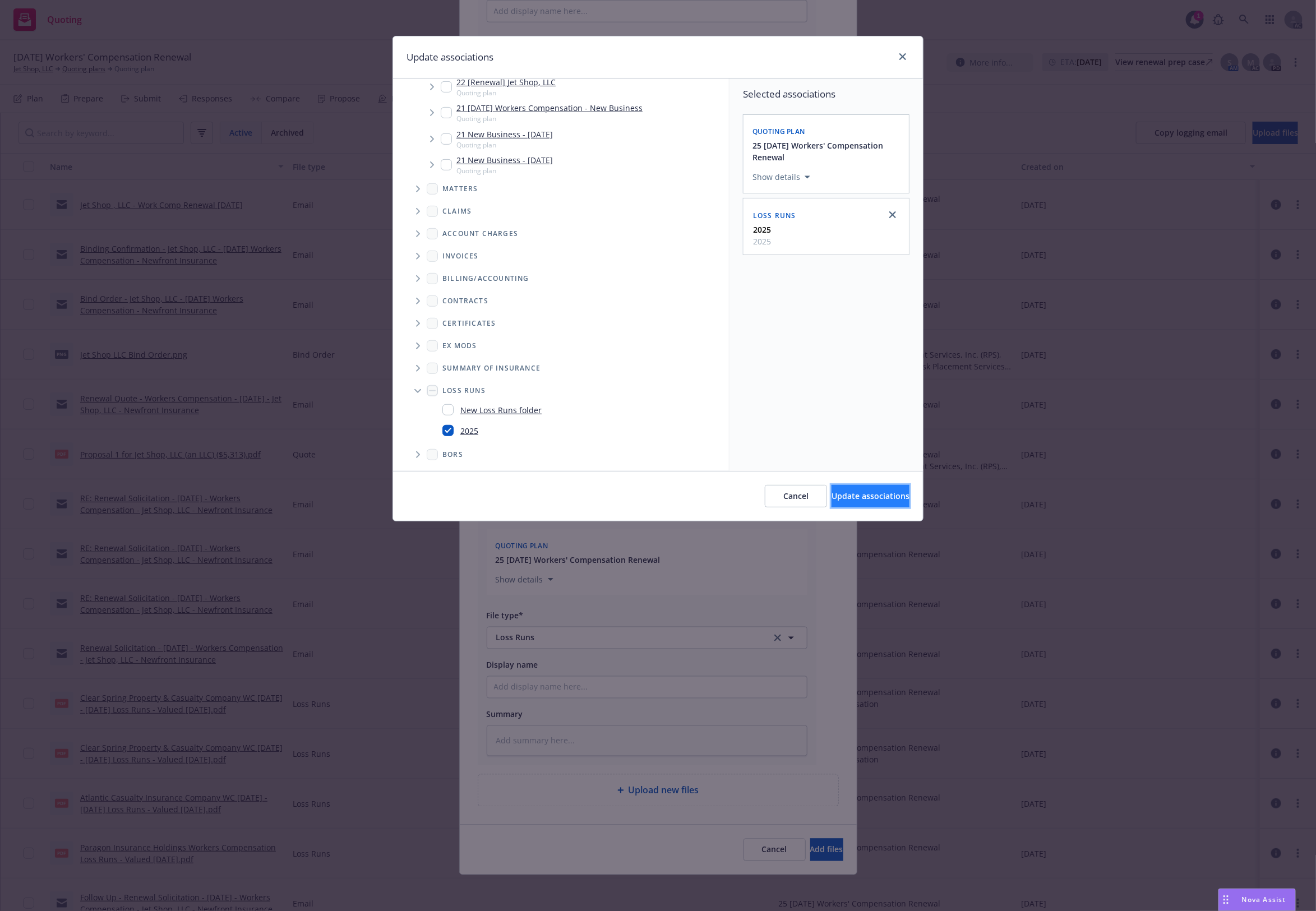
click at [844, 493] on span "Update associations" at bounding box center [870, 496] width 78 height 11
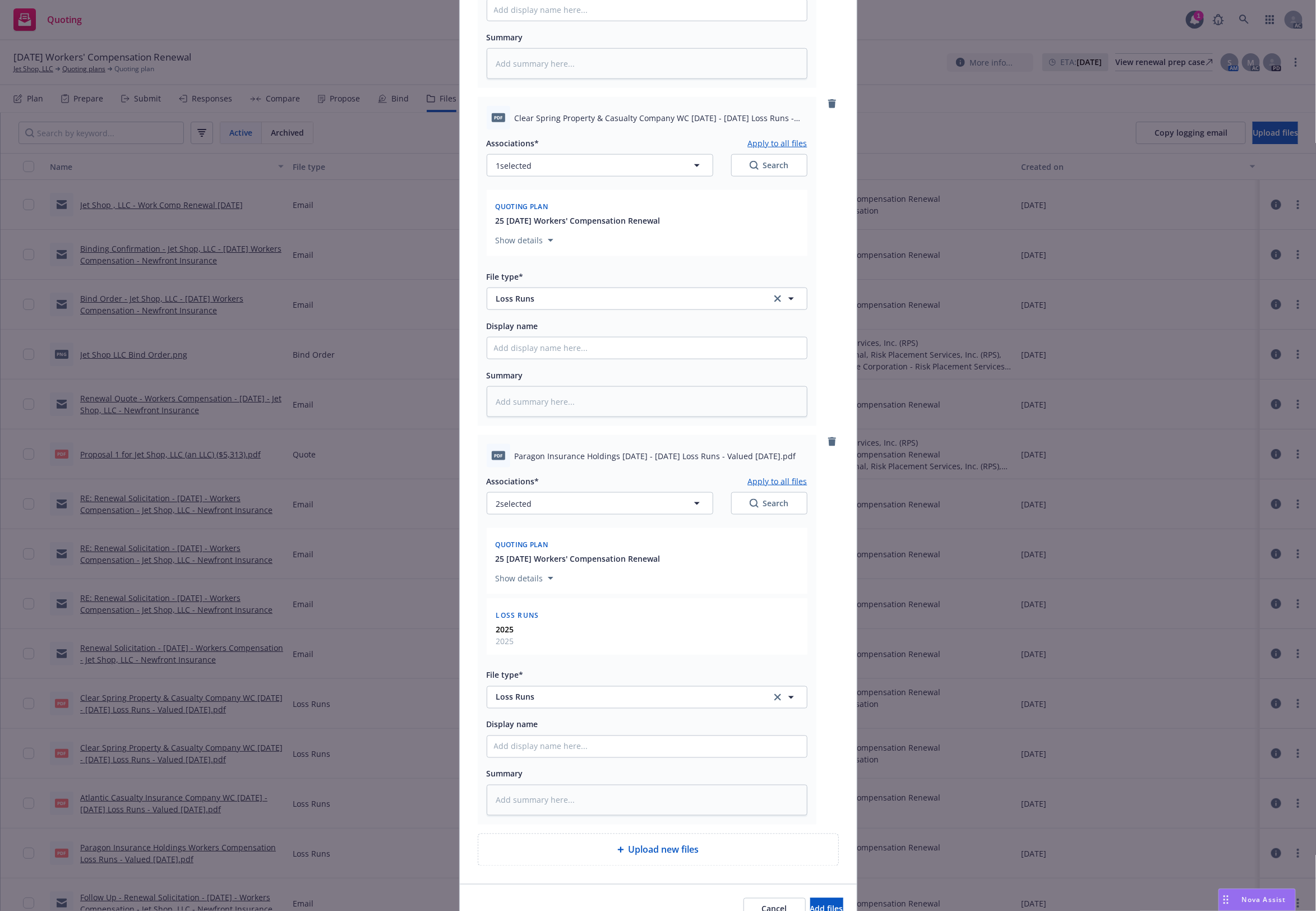
click at [787, 469] on div "Associations* Apply to all files 2 selected Search Quoting plan 25 [DATE] Worke…" at bounding box center [647, 642] width 321 height 348
click at [771, 485] on button "Apply to all files" at bounding box center [778, 481] width 60 height 13
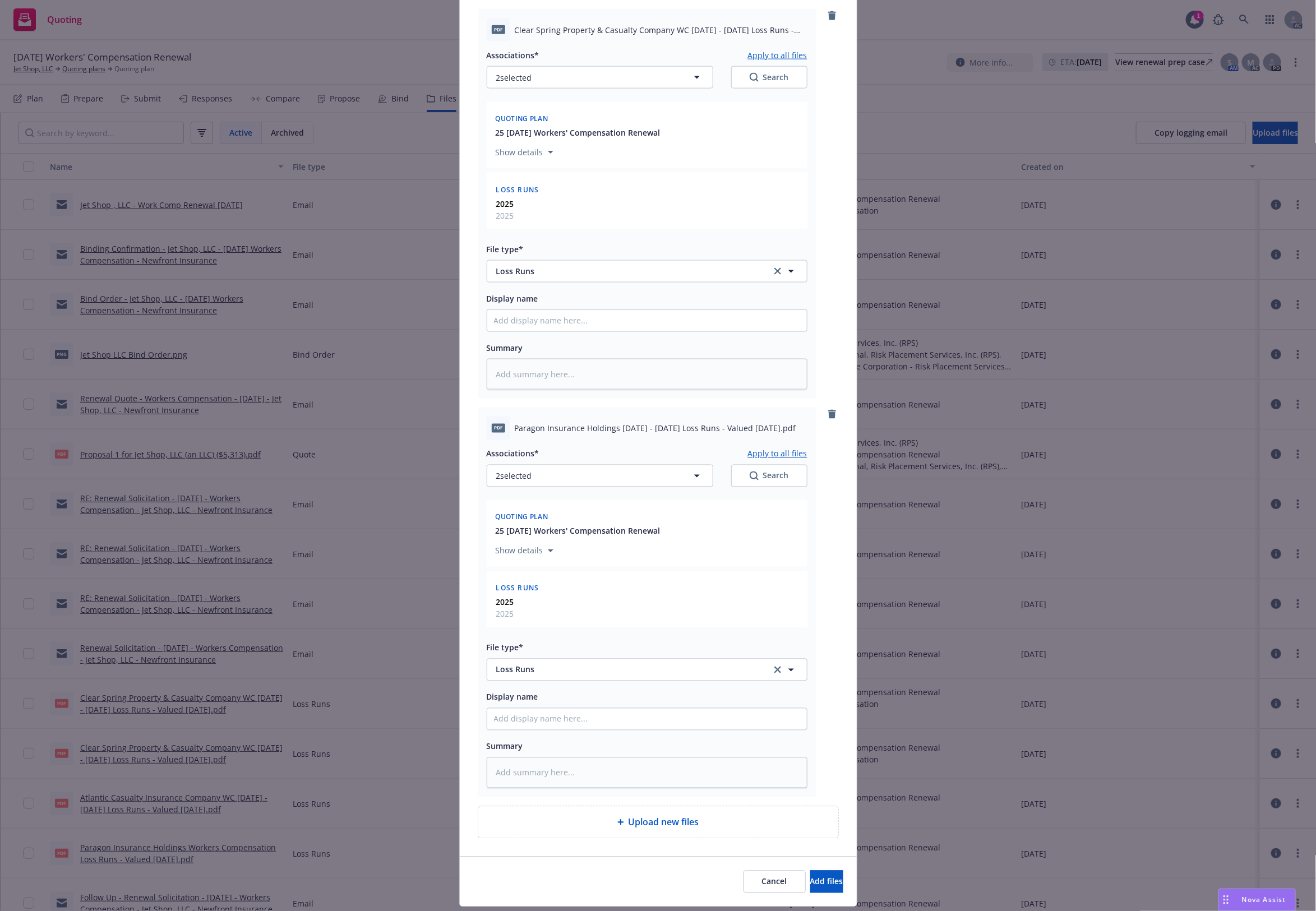
scroll to position [954, 0]
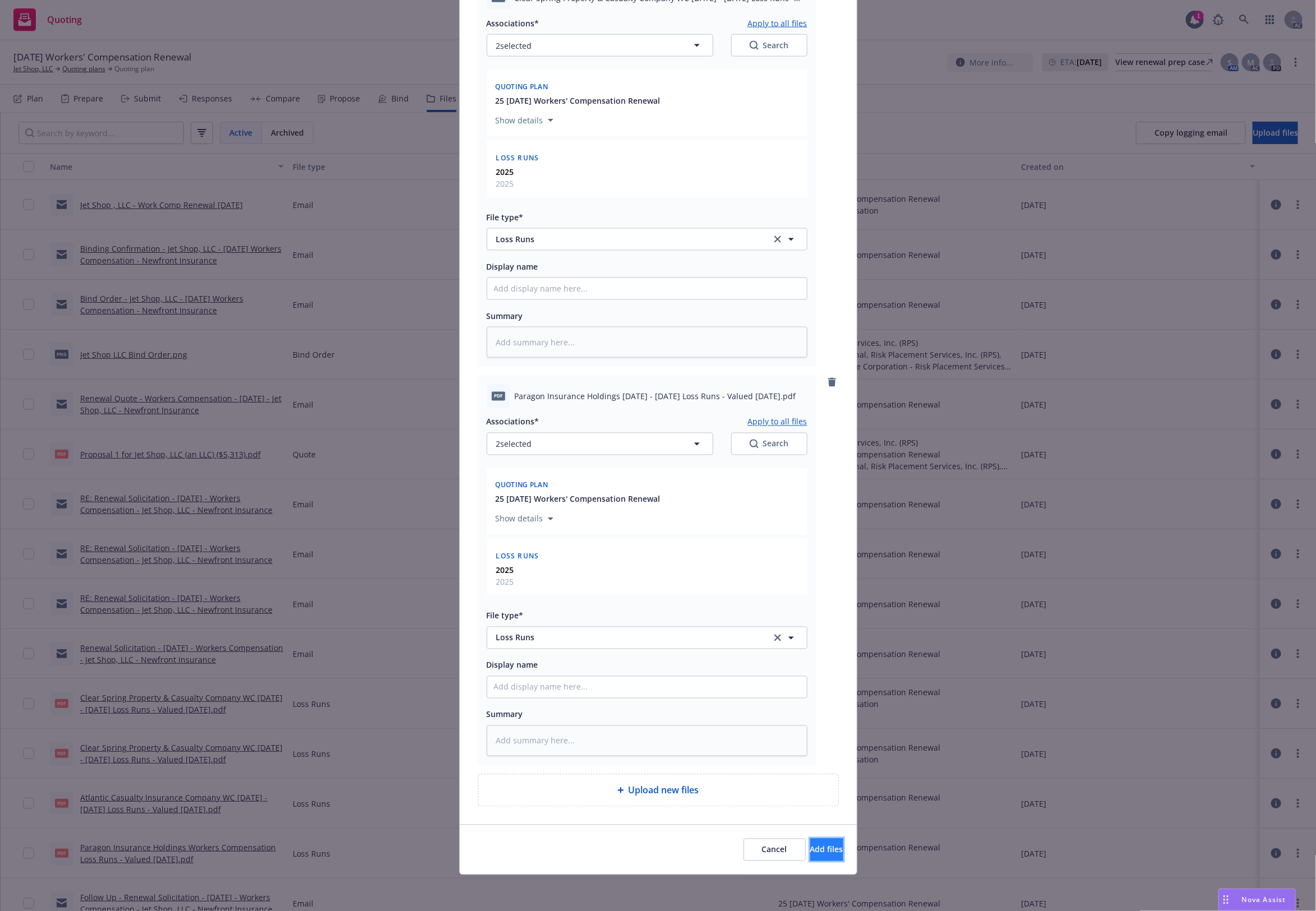
click at [810, 845] on span "Add files" at bounding box center [826, 849] width 33 height 11
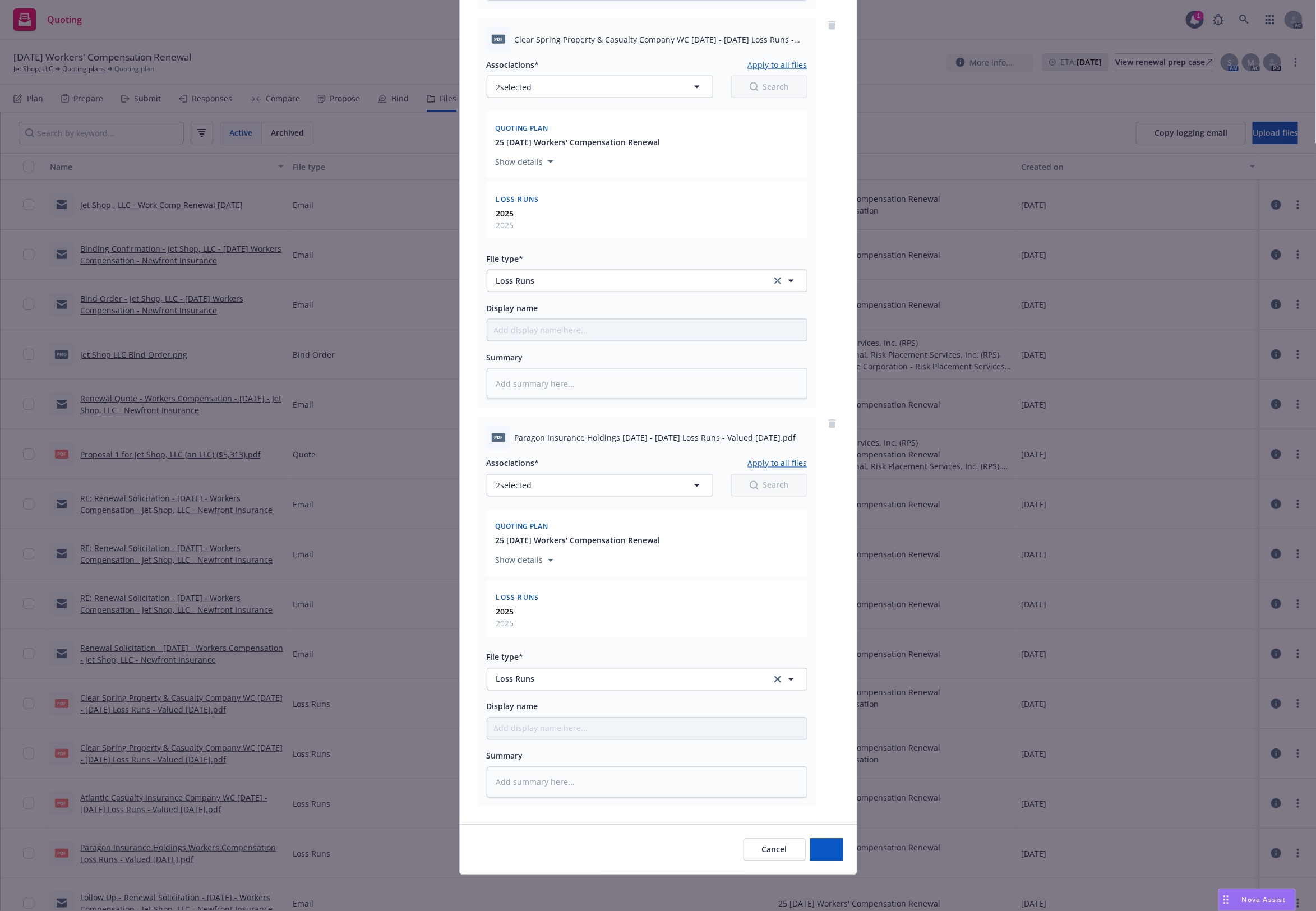
scroll to position [912, 0]
type textarea "x"
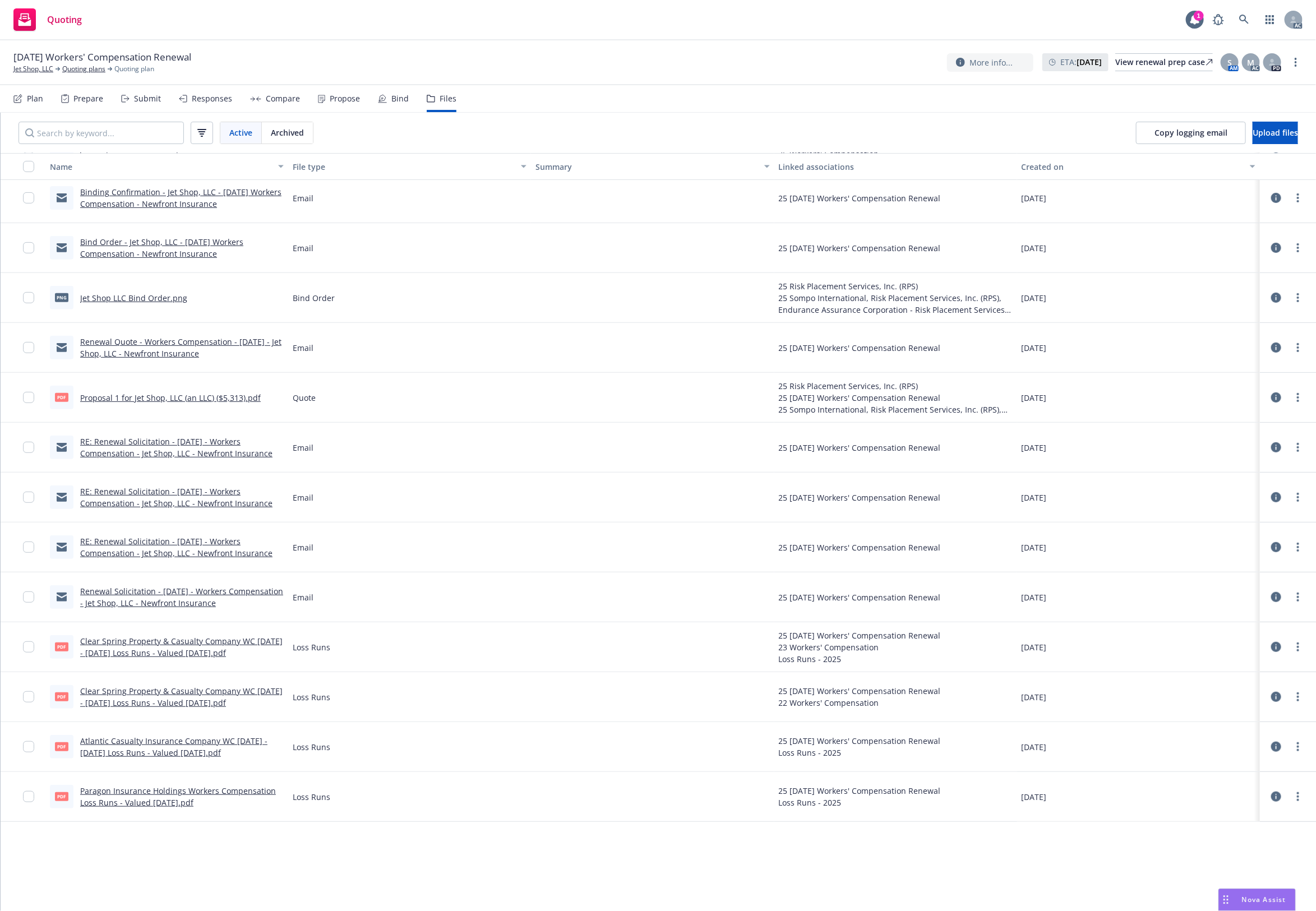
scroll to position [0, 0]
